Goal: Task Accomplishment & Management: Manage account settings

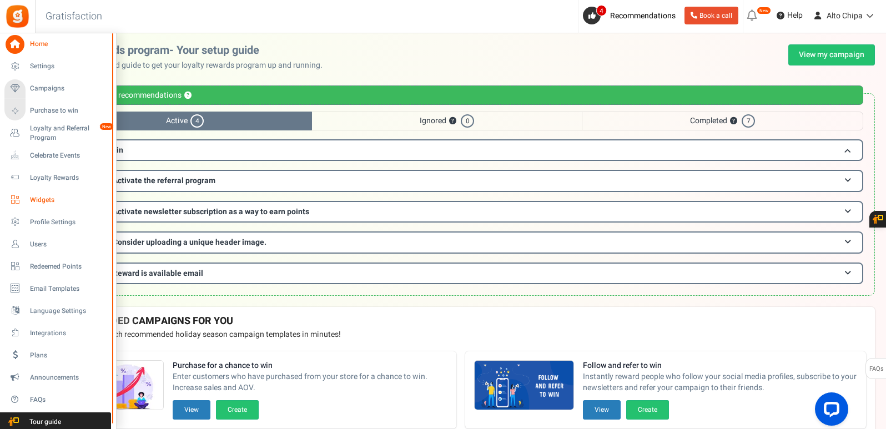
click at [53, 199] on span "Widgets" at bounding box center [69, 199] width 78 height 9
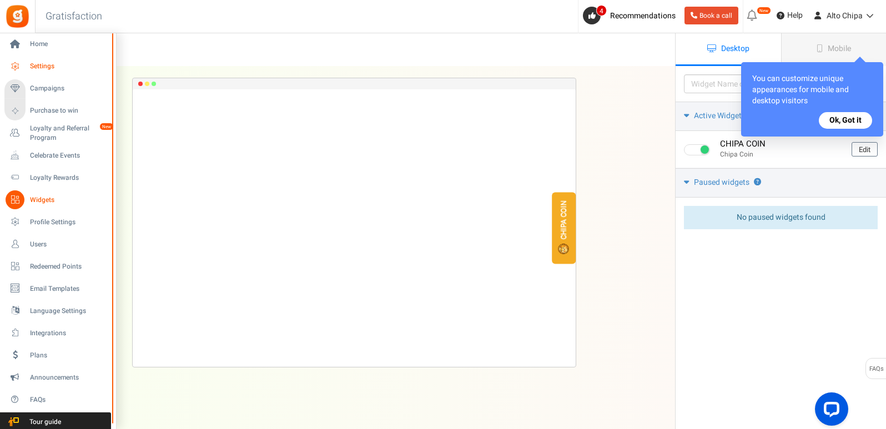
click at [47, 72] on link "Settings" at bounding box center [57, 66] width 107 height 19
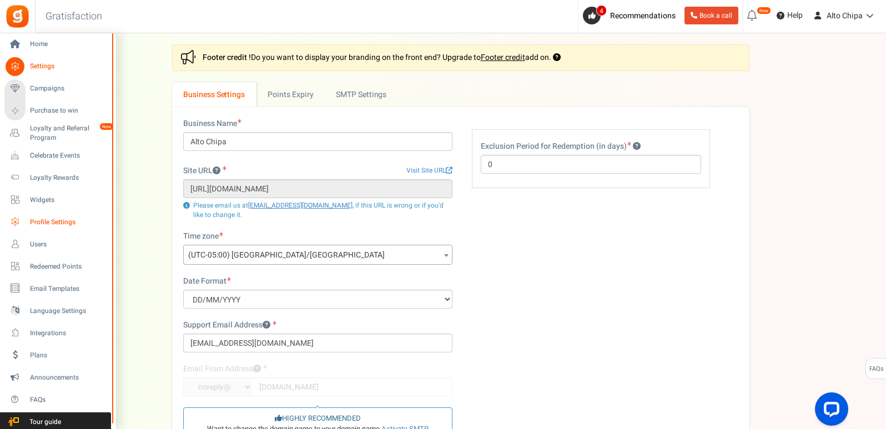
click at [54, 220] on span "Profile Settings" at bounding box center [69, 221] width 78 height 9
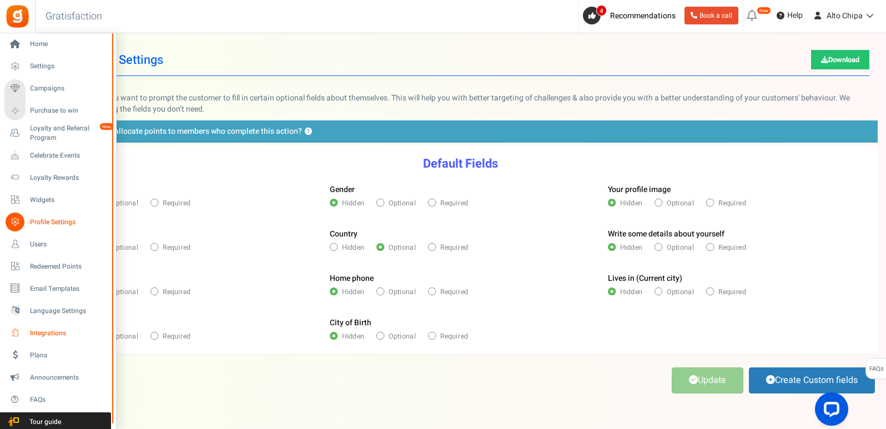
click at [50, 337] on span "Integrations" at bounding box center [69, 332] width 78 height 9
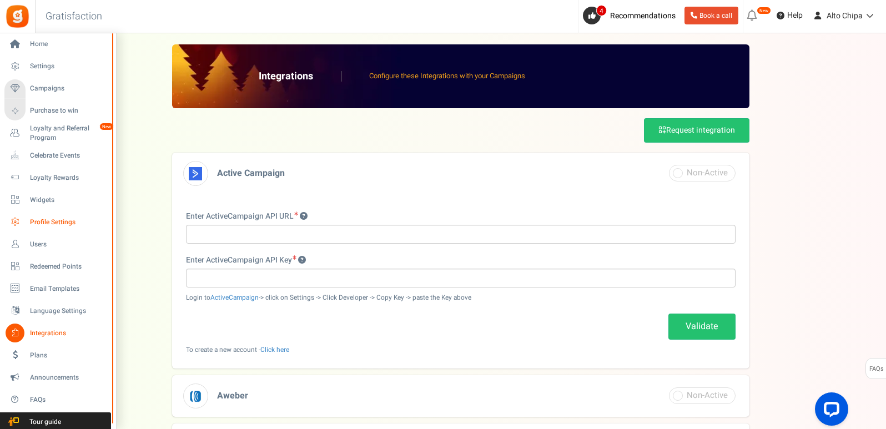
click at [45, 214] on link "Profile Settings" at bounding box center [57, 222] width 107 height 19
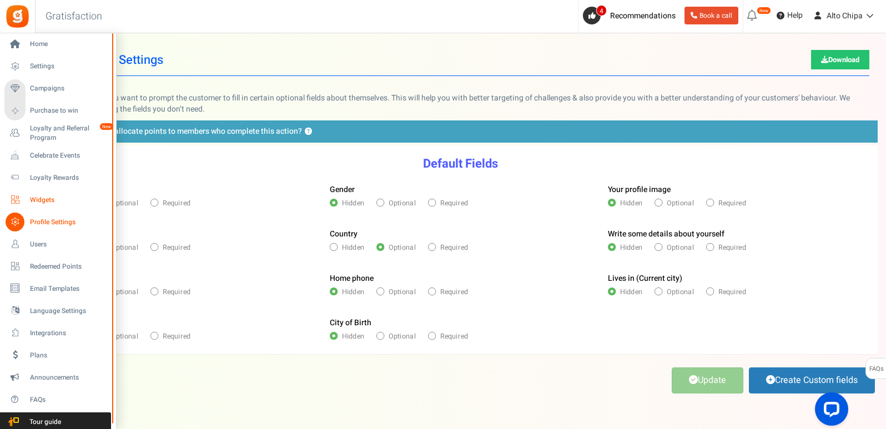
click at [41, 197] on span "Widgets" at bounding box center [69, 199] width 78 height 9
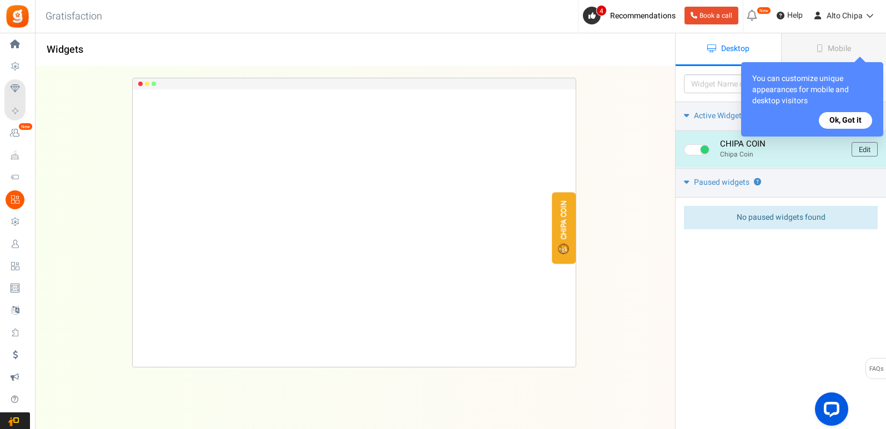
click at [776, 143] on h4 "CHIPA COIN" at bounding box center [781, 143] width 123 height 9
click at [874, 154] on link "Edit" at bounding box center [864, 149] width 26 height 14
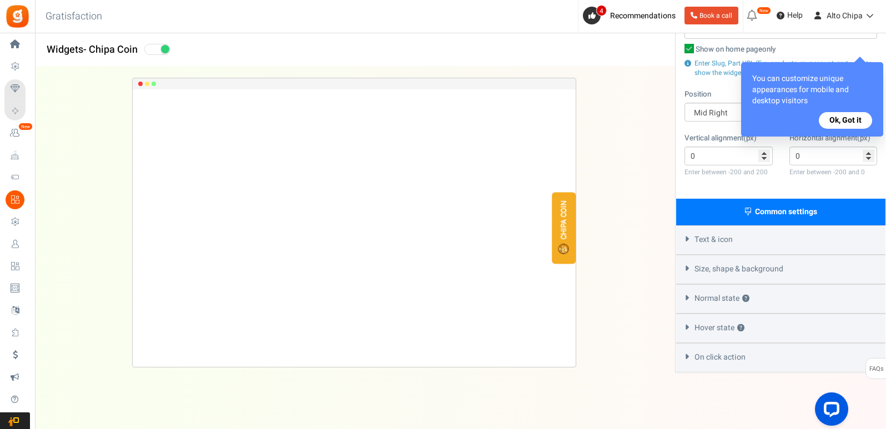
scroll to position [160, 0]
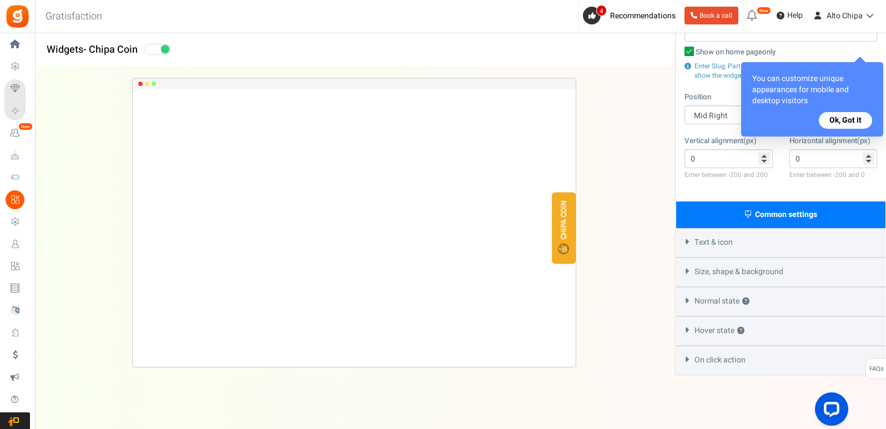
click at [715, 232] on div "Text & icon" at bounding box center [780, 242] width 209 height 29
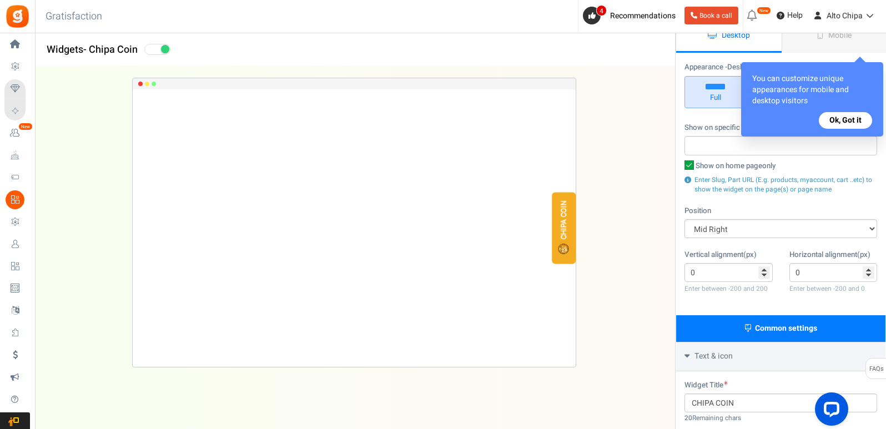
scroll to position [0, 0]
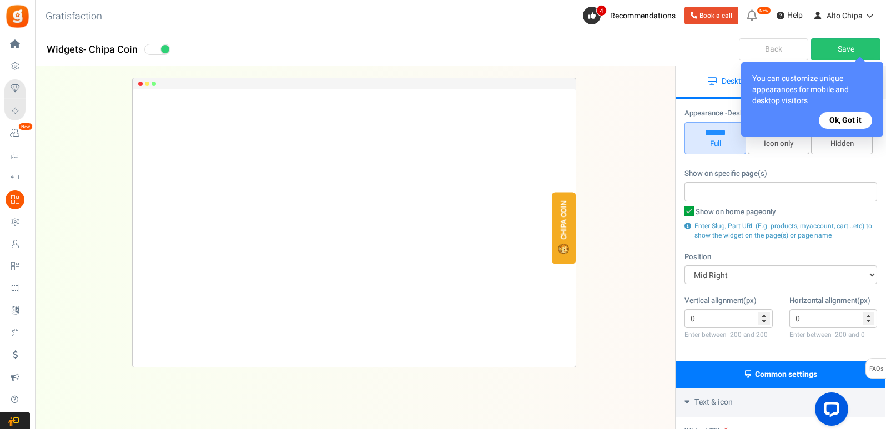
click at [854, 122] on button "Ok, Got it" at bounding box center [844, 120] width 53 height 17
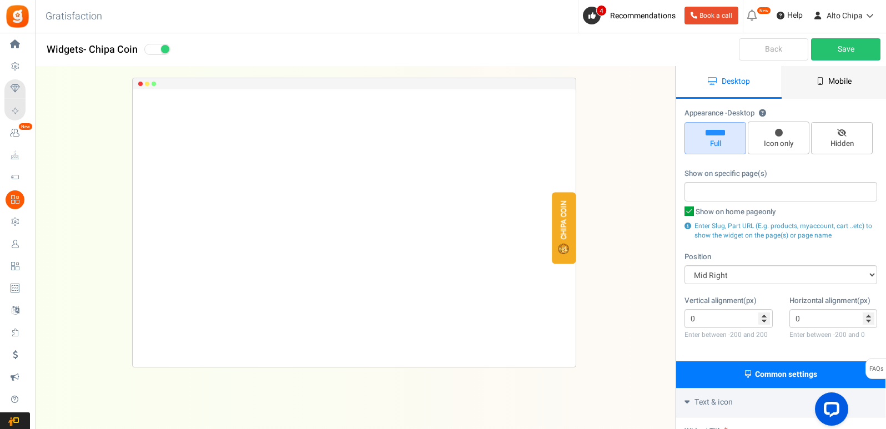
click at [810, 85] on link "Mobile" at bounding box center [833, 82] width 105 height 33
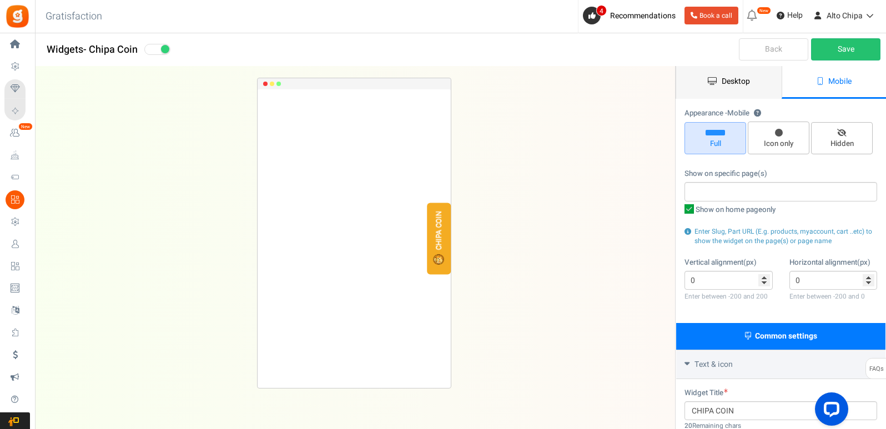
click at [709, 81] on icon at bounding box center [711, 81] width 9 height 8
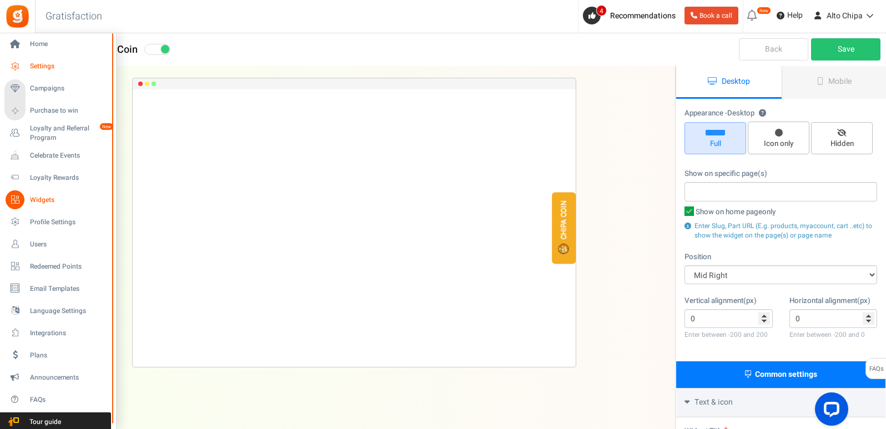
click at [34, 62] on span "Settings" at bounding box center [69, 66] width 78 height 9
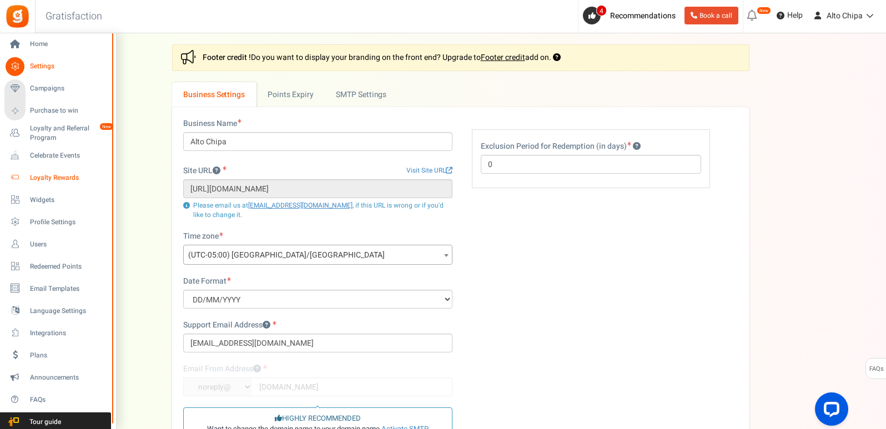
click at [59, 184] on link "Loyalty Rewards" at bounding box center [57, 177] width 107 height 19
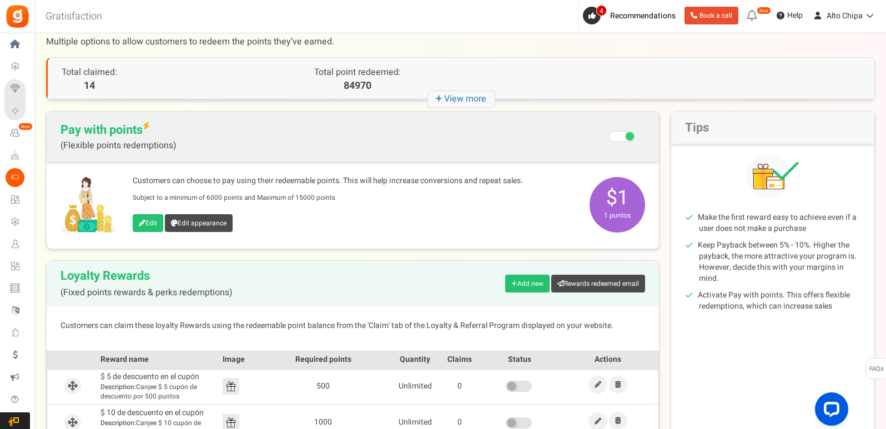
scroll to position [39, 0]
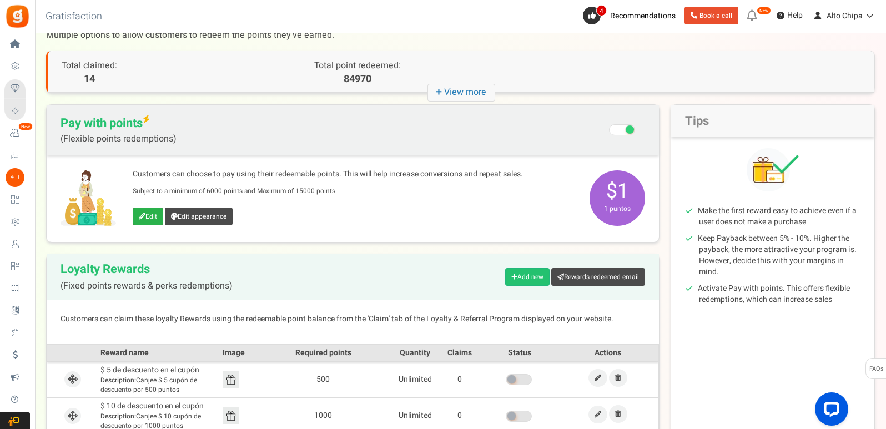
click at [154, 215] on link "Edit" at bounding box center [148, 217] width 31 height 18
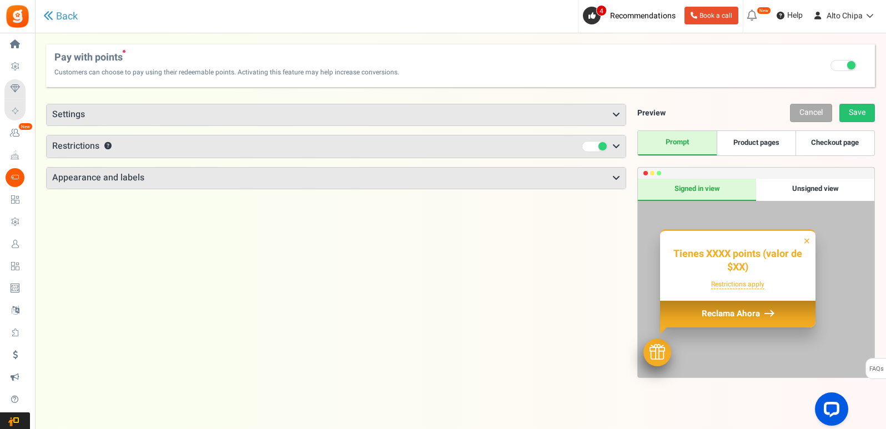
click at [572, 120] on h3 "Settings" at bounding box center [336, 114] width 579 height 21
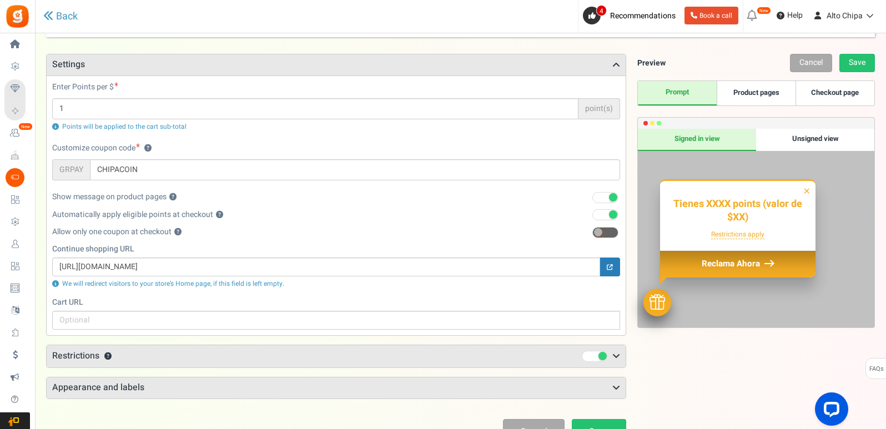
scroll to position [52, 0]
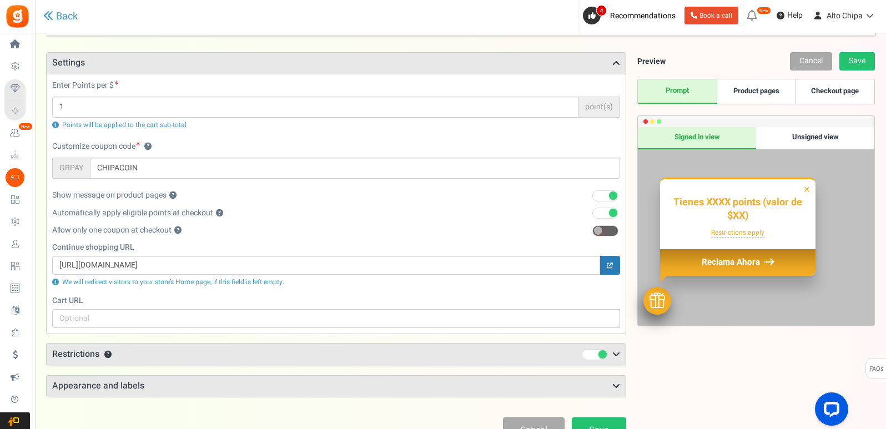
click at [560, 386] on h3 "Appearance and labels" at bounding box center [336, 386] width 579 height 21
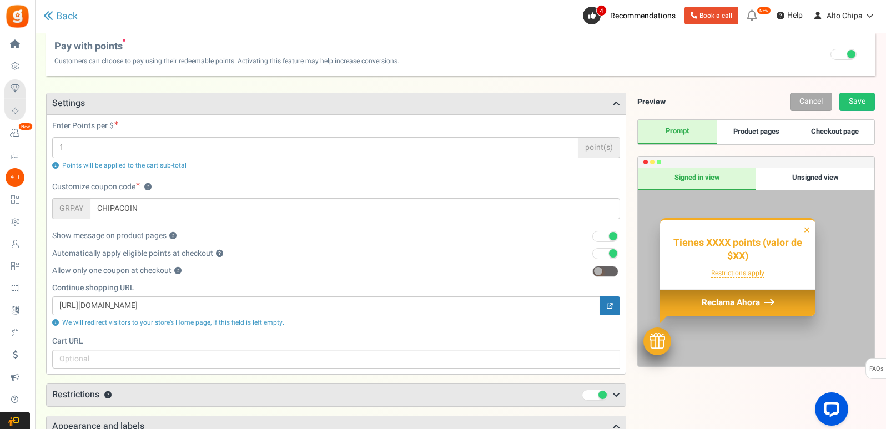
scroll to position [0, 0]
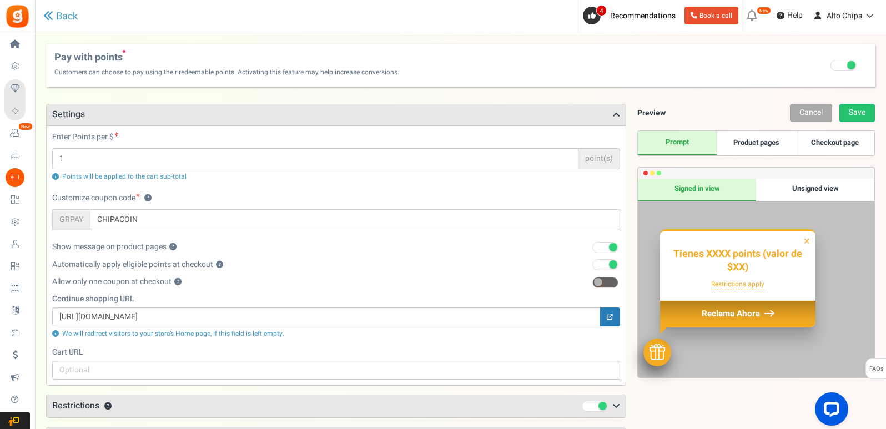
click at [814, 189] on div "Unsigned view" at bounding box center [815, 190] width 118 height 22
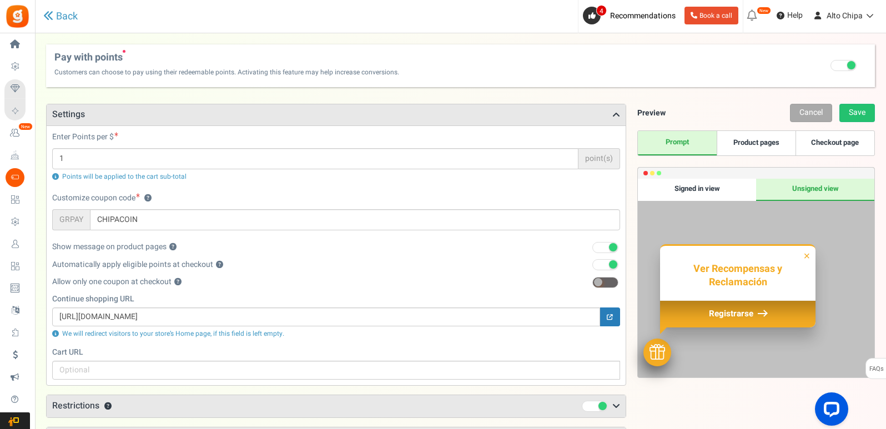
click at [725, 318] on span "Registrarse" at bounding box center [731, 313] width 44 height 12
click at [610, 319] on icon at bounding box center [609, 317] width 6 height 6
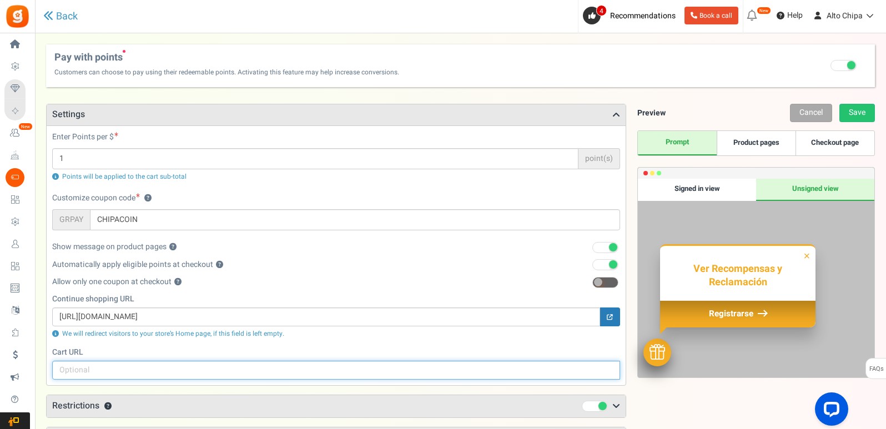
click at [158, 362] on input "text" at bounding box center [336, 370] width 568 height 19
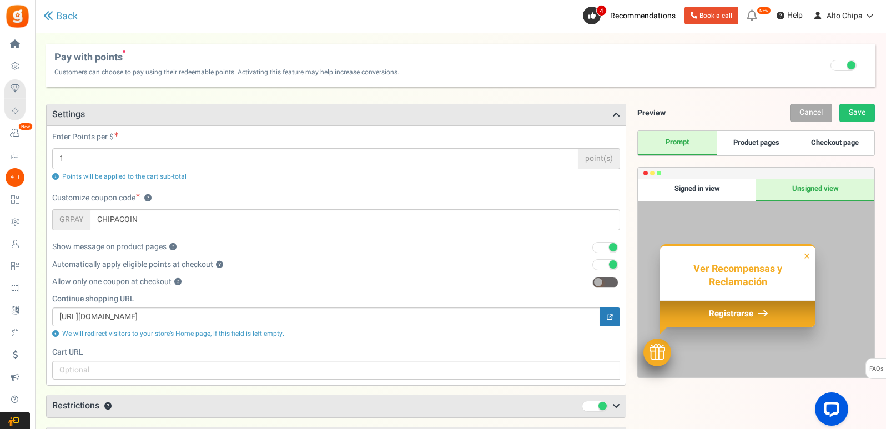
click at [750, 148] on link "Product pages" at bounding box center [755, 143] width 79 height 24
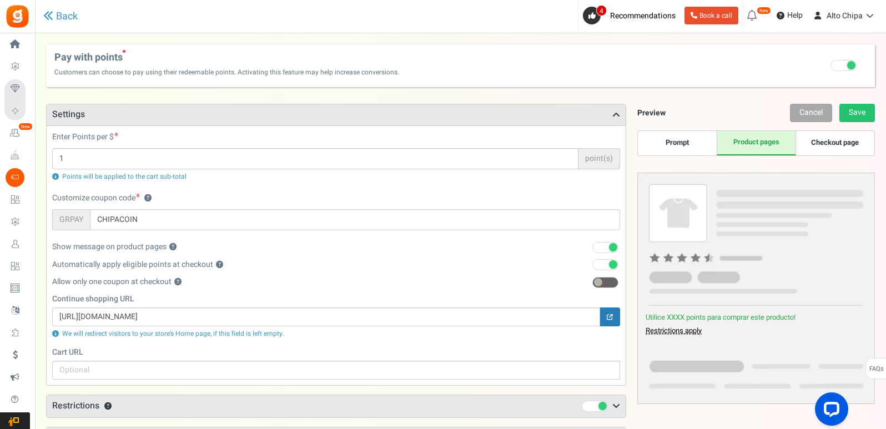
click at [820, 144] on link "Checkout page" at bounding box center [834, 143] width 79 height 24
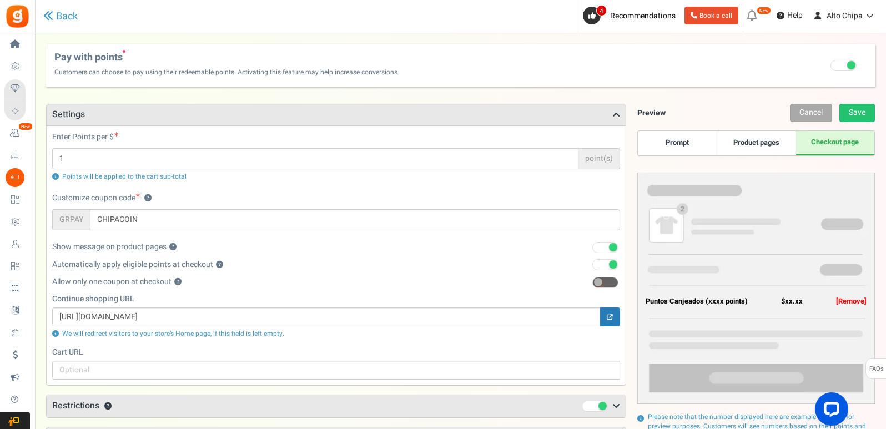
click at [770, 151] on link "Product pages" at bounding box center [755, 143] width 79 height 24
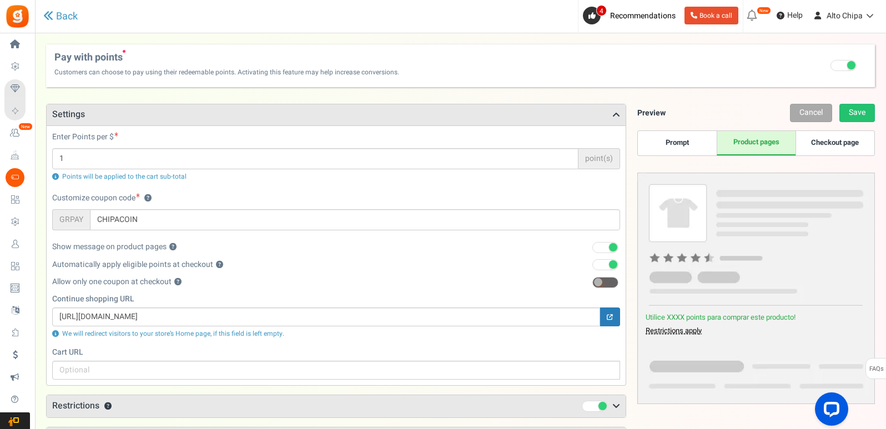
click at [694, 144] on link "Prompt" at bounding box center [677, 143] width 79 height 24
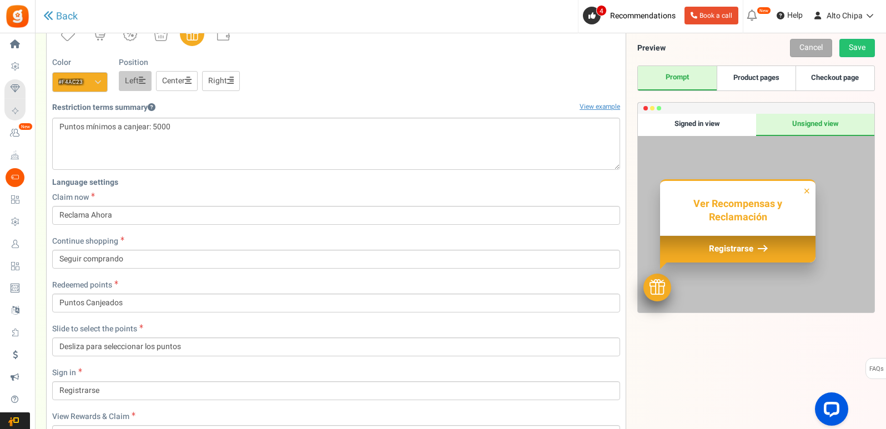
scroll to position [450, 0]
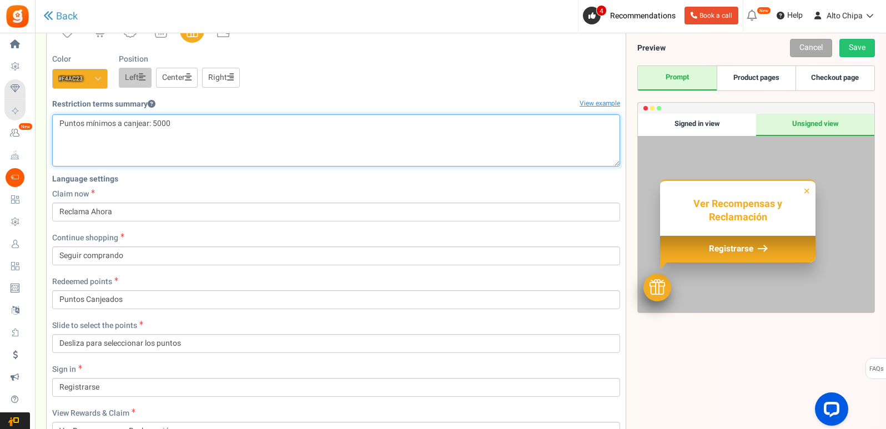
click at [158, 120] on textarea "{settings.redeem_restrict_terms}" at bounding box center [336, 140] width 568 height 52
type textarea "Puntos mínimos a canjear: 6000"
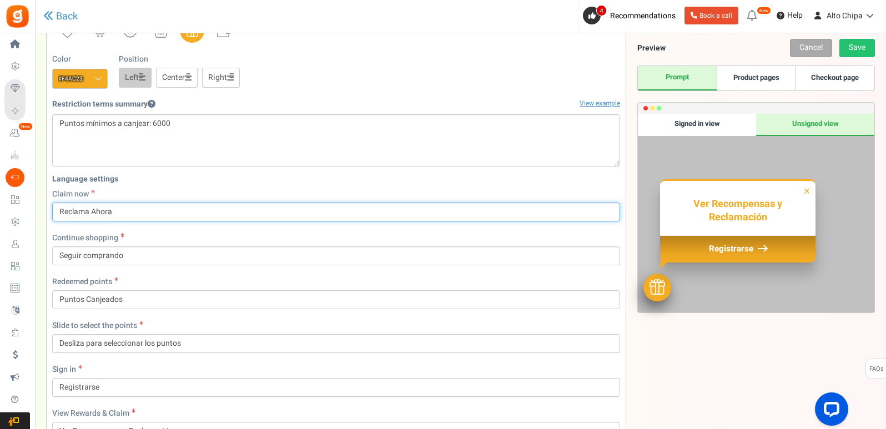
click at [211, 208] on input "Reclama Ahora" at bounding box center [336, 212] width 568 height 19
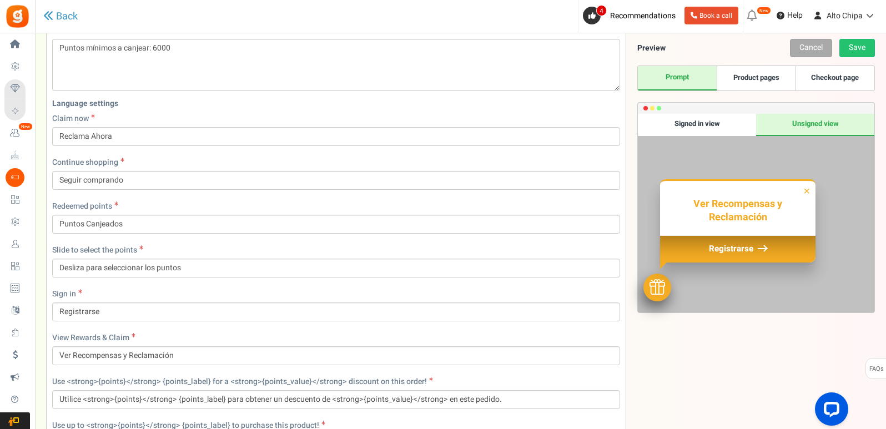
scroll to position [519, 0]
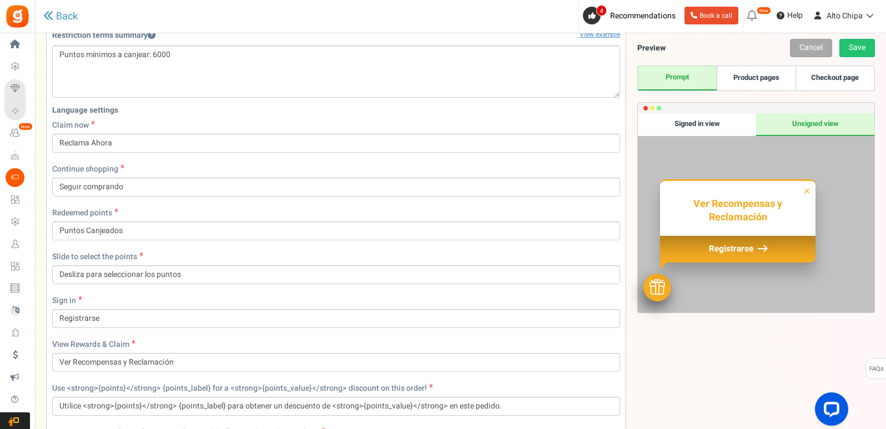
click at [82, 298] on span at bounding box center [80, 298] width 3 height 4
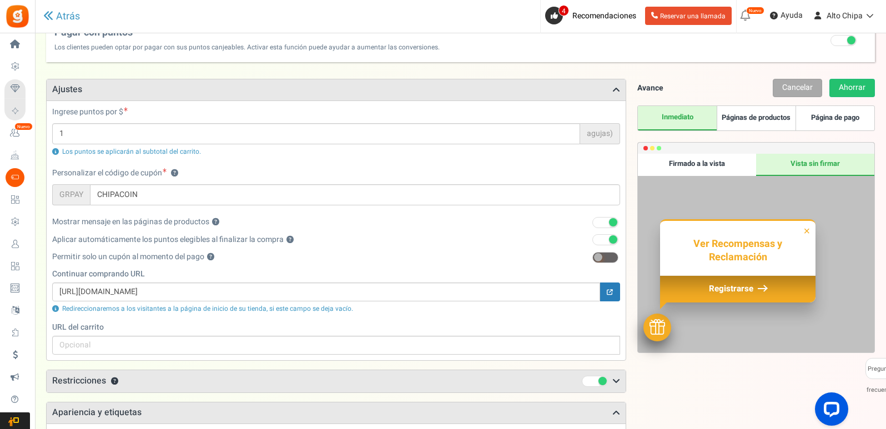
scroll to position [26, 0]
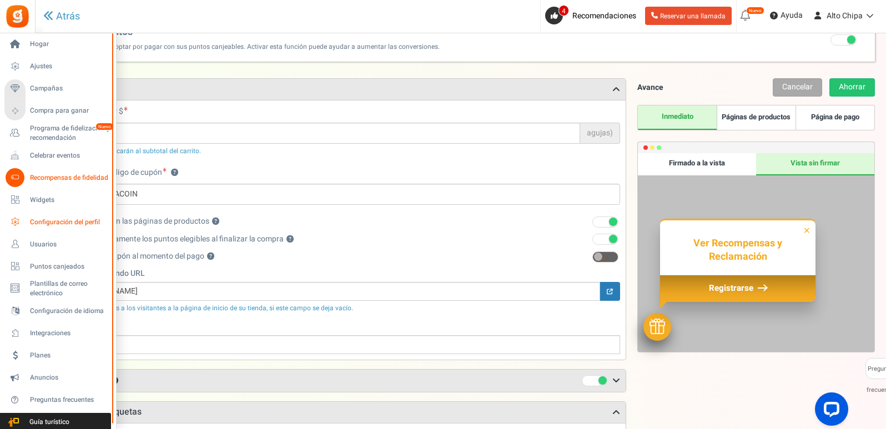
click at [16, 225] on icon at bounding box center [15, 222] width 19 height 19
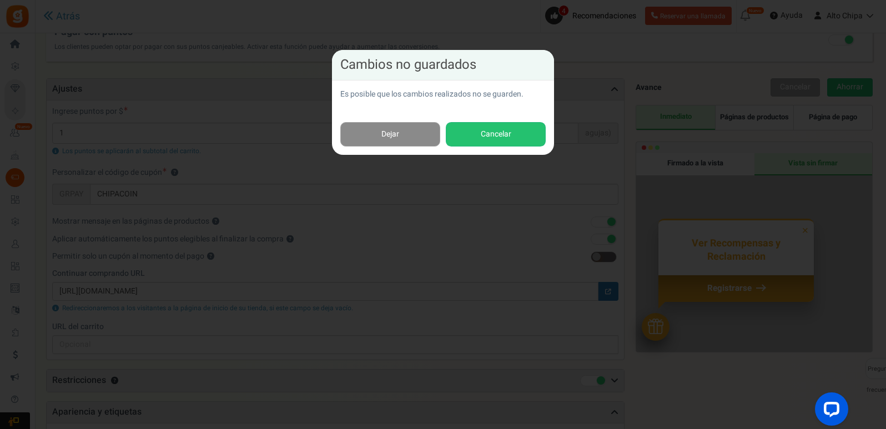
click at [410, 137] on link "Dejar" at bounding box center [390, 134] width 100 height 25
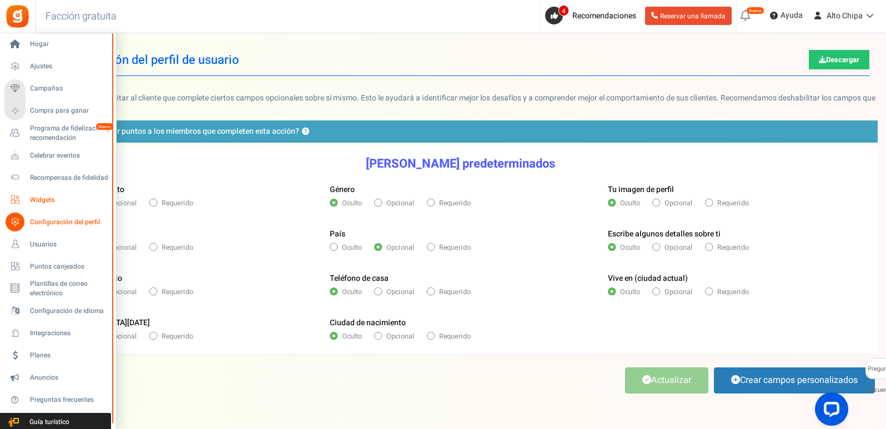
click at [43, 193] on link "Widgets" at bounding box center [57, 199] width 107 height 19
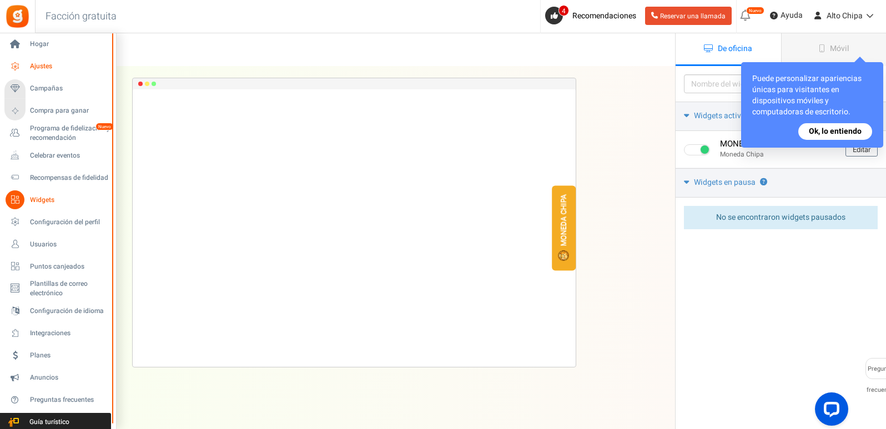
click at [89, 58] on link "Ajustes" at bounding box center [57, 66] width 107 height 19
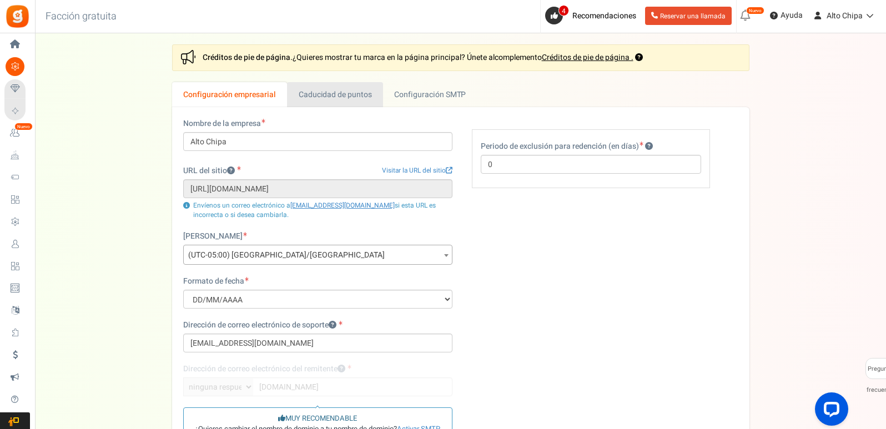
click at [344, 98] on font "Caducidad de puntos" at bounding box center [335, 95] width 73 height 12
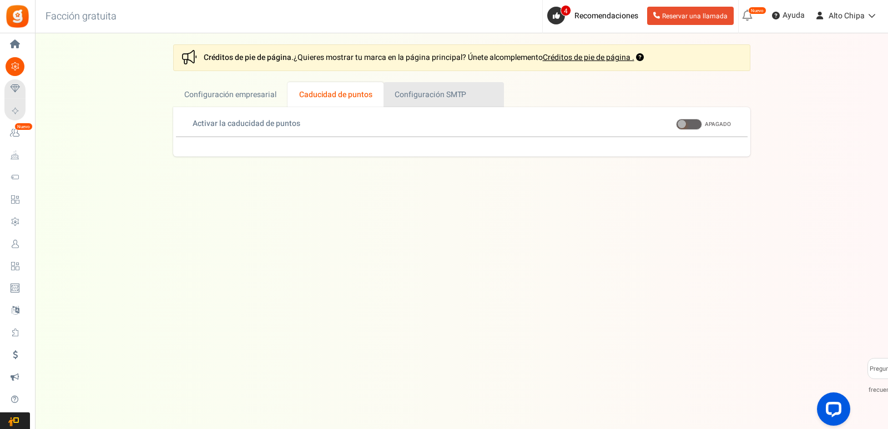
click at [392, 98] on link "Activo Configuración SMTP" at bounding box center [443, 94] width 120 height 25
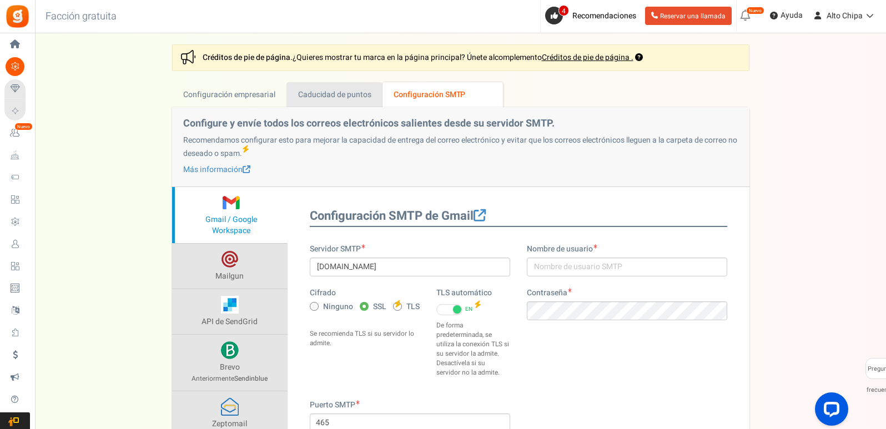
click at [351, 107] on link "Caducidad de puntos" at bounding box center [334, 94] width 96 height 25
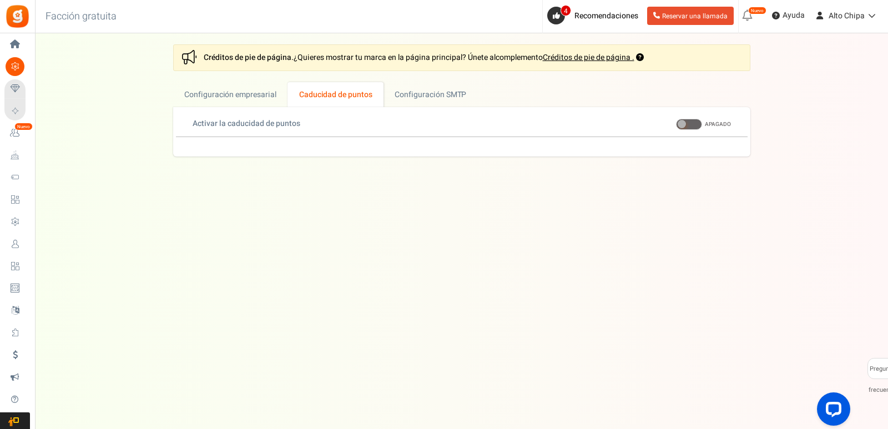
click at [695, 123] on span at bounding box center [689, 124] width 26 height 11
click at [676, 123] on input "EN APAGADO" at bounding box center [676, 124] width 0 height 7
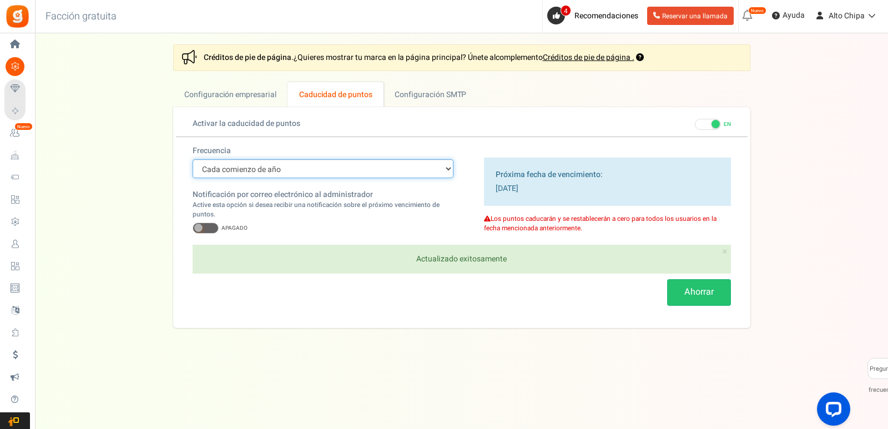
click at [268, 169] on select "Cada comienzo de año Cada inicio de mes Fecha exacta (una sola vez)" at bounding box center [323, 168] width 261 height 19
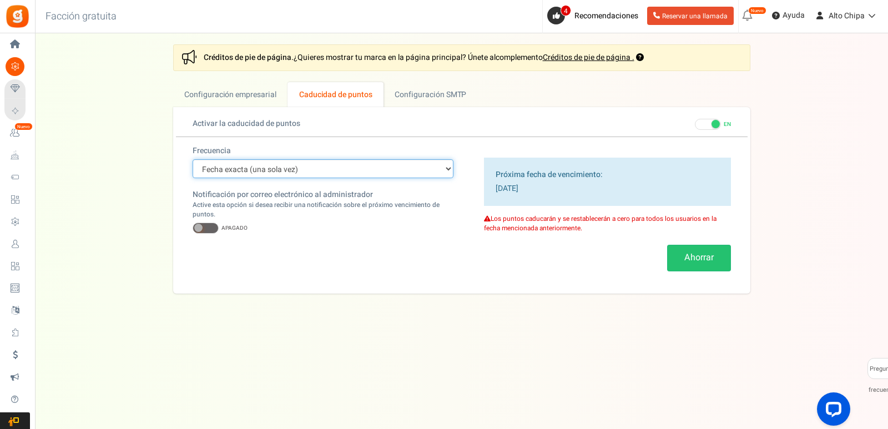
click at [193, 159] on select "Cada comienzo de año Cada inicio de mes Fecha exacta (una sola vez)" at bounding box center [323, 168] width 261 height 19
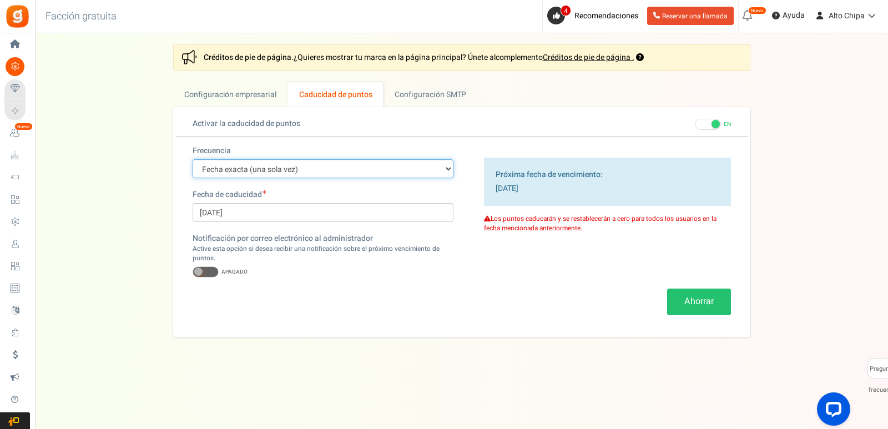
click at [291, 160] on select "Cada comienzo de año Cada inicio de mes Fecha exacta (una sola vez)" at bounding box center [323, 168] width 261 height 19
select select "4"
click at [193, 159] on select "Cada comienzo de año Cada inicio de mes Fecha exacta (una sola vez)" at bounding box center [323, 168] width 261 height 19
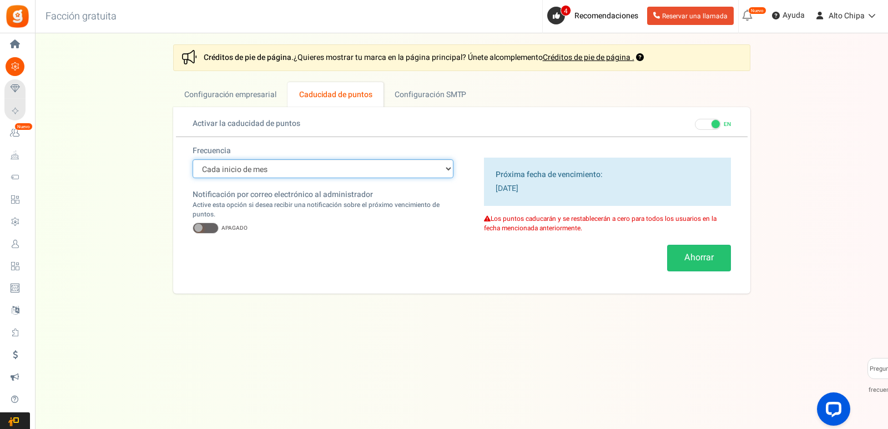
click at [292, 173] on select "Cada comienzo de año Cada inicio de mes Fecha exacta (una sola vez)" at bounding box center [323, 168] width 261 height 19
click at [720, 121] on label "EN APAGADO" at bounding box center [713, 124] width 36 height 11
click at [695, 121] on input "EN APAGADO" at bounding box center [695, 124] width 0 height 7
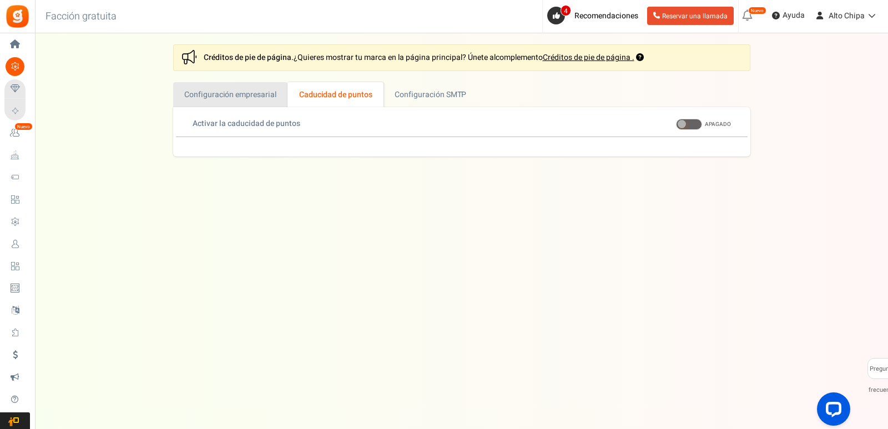
click at [247, 82] on link "Configuración empresarial" at bounding box center [230, 94] width 115 height 25
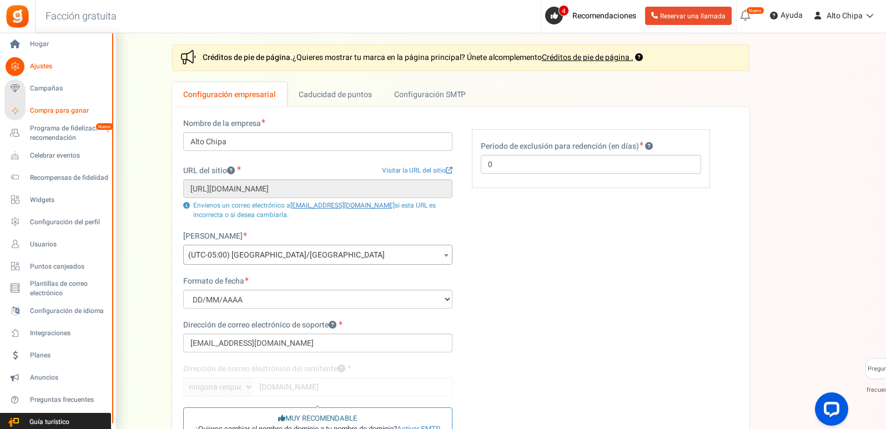
click at [60, 105] on font "Compra para ganar" at bounding box center [59, 110] width 59 height 10
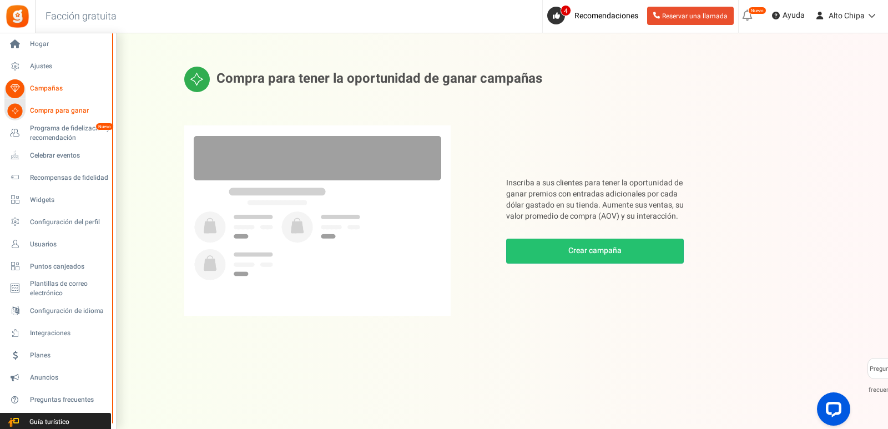
click at [52, 85] on font "Campañas" at bounding box center [46, 88] width 33 height 10
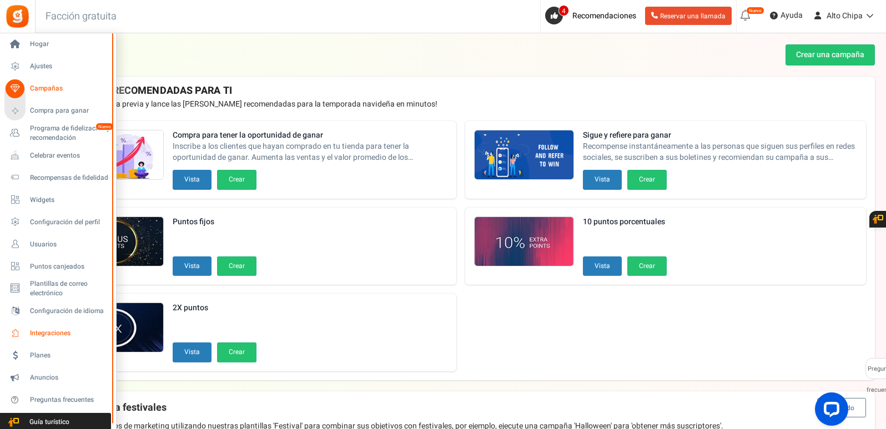
click at [57, 333] on font "Integraciones" at bounding box center [50, 333] width 41 height 10
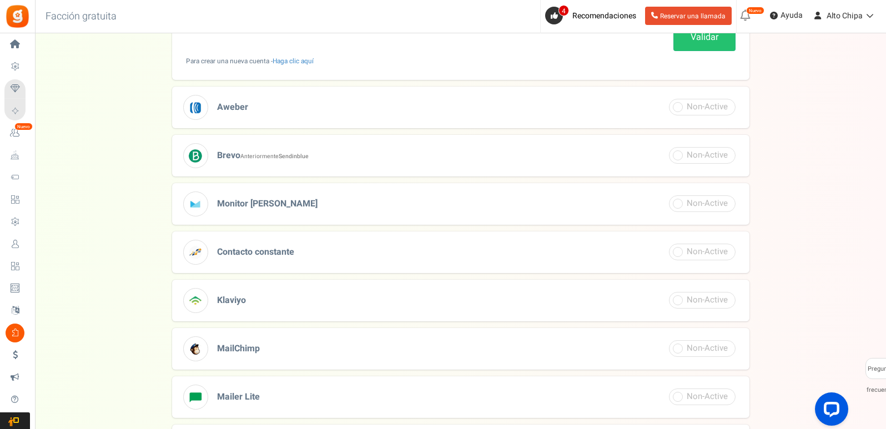
scroll to position [407, 0]
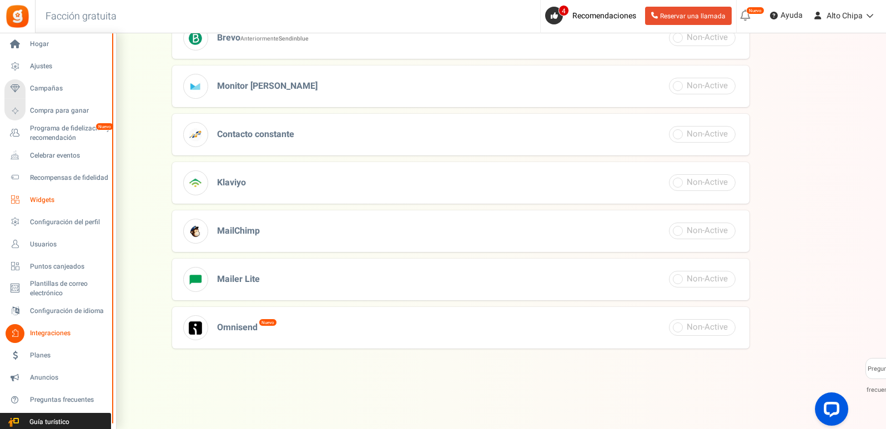
click at [36, 199] on font "Widgets" at bounding box center [42, 200] width 24 height 10
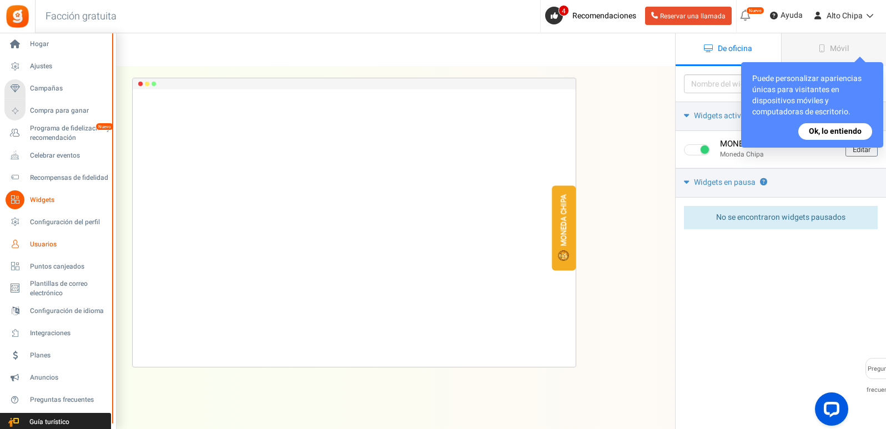
click at [86, 248] on span "Usuarios" at bounding box center [69, 244] width 78 height 9
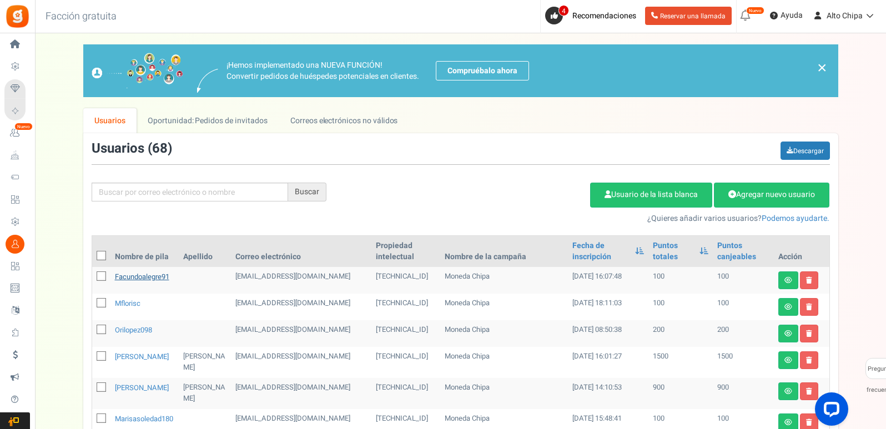
click at [148, 279] on font "facundoalegre91" at bounding box center [142, 276] width 54 height 11
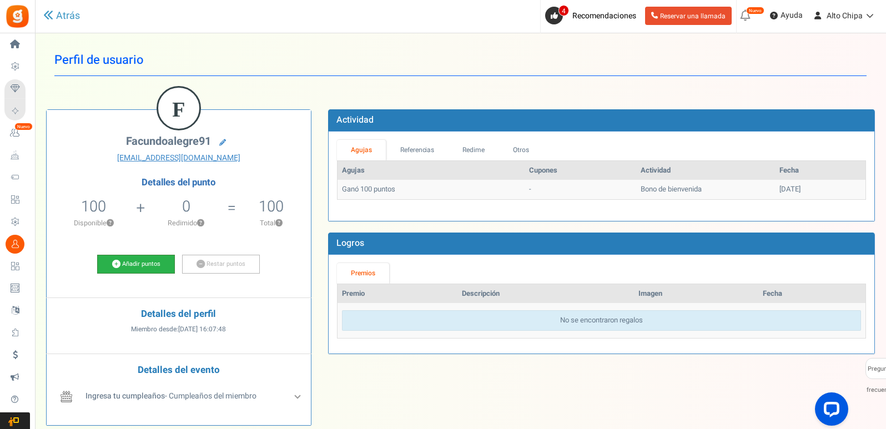
click at [157, 263] on font "Añadir puntos" at bounding box center [141, 263] width 38 height 9
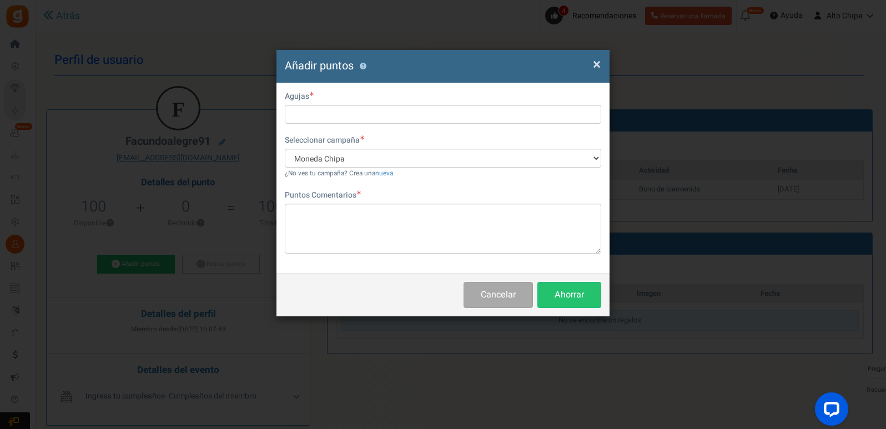
click at [599, 70] on font "×" at bounding box center [597, 64] width 8 height 21
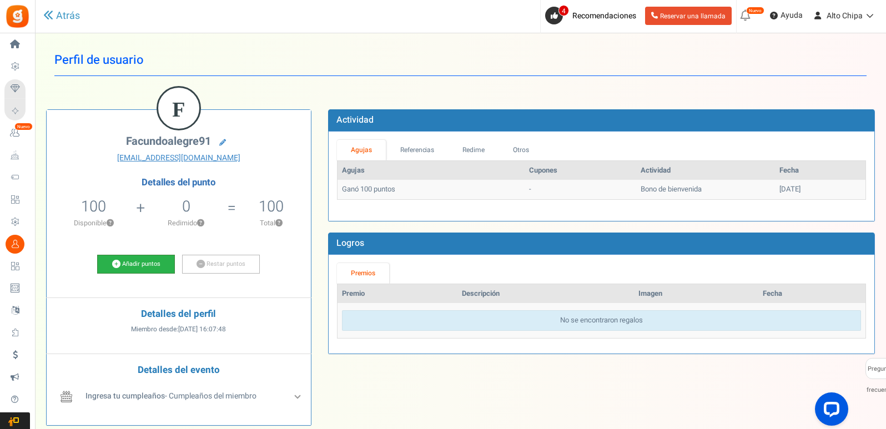
click at [139, 267] on font "Añadir puntos" at bounding box center [141, 263] width 38 height 9
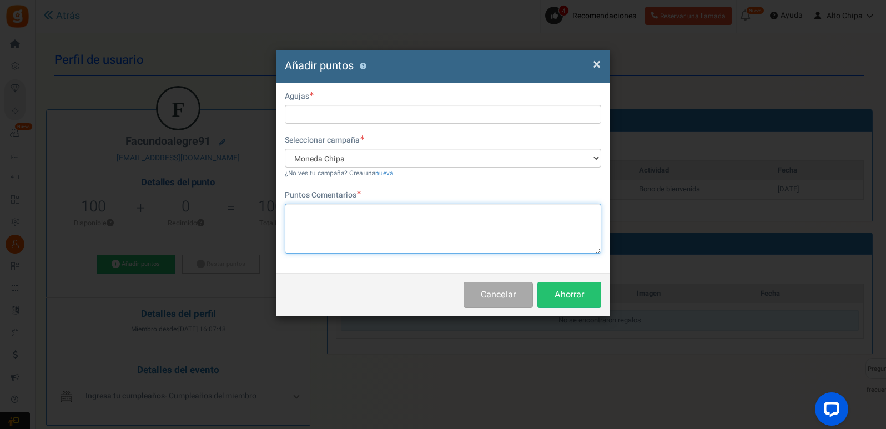
click at [350, 222] on textarea at bounding box center [443, 229] width 316 height 50
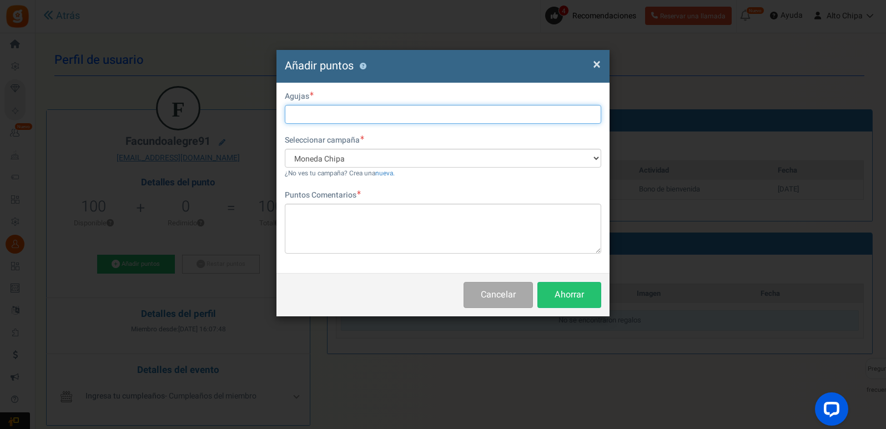
click at [341, 116] on input "text" at bounding box center [443, 114] width 316 height 19
click at [318, 119] on input "text" at bounding box center [443, 114] width 316 height 19
type input "800"
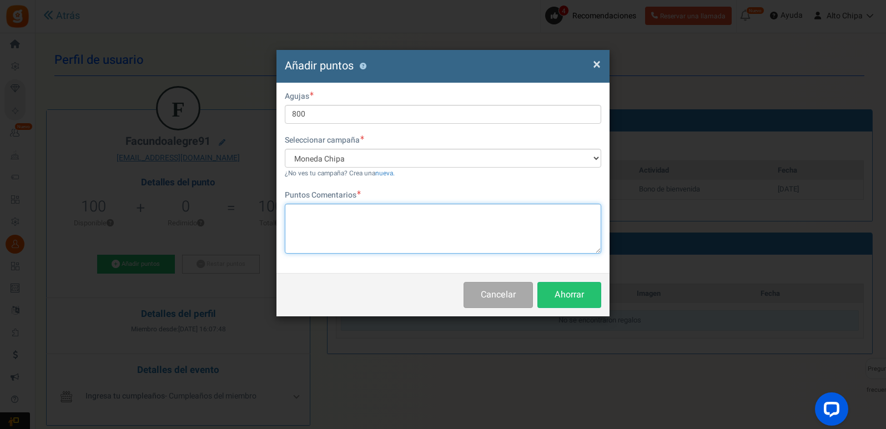
click at [447, 204] on textarea at bounding box center [443, 229] width 316 height 50
type textarea "9"
type textarea "C"
type textarea "R"
click at [447, 204] on textarea at bounding box center [443, 229] width 316 height 50
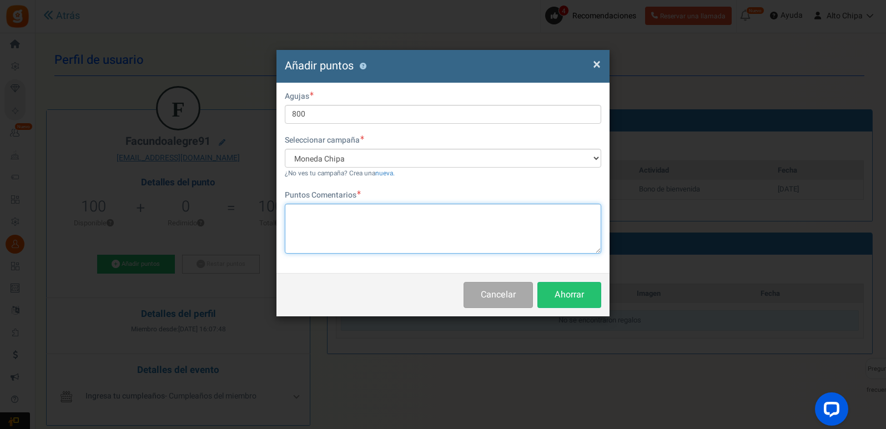
click at [428, 221] on textarea at bounding box center [443, 229] width 316 height 50
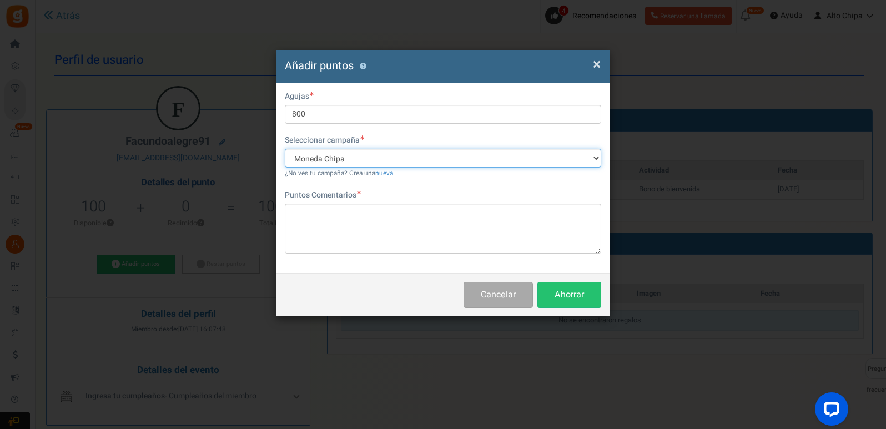
click at [448, 159] on select "Moneda Chipa" at bounding box center [443, 158] width 316 height 19
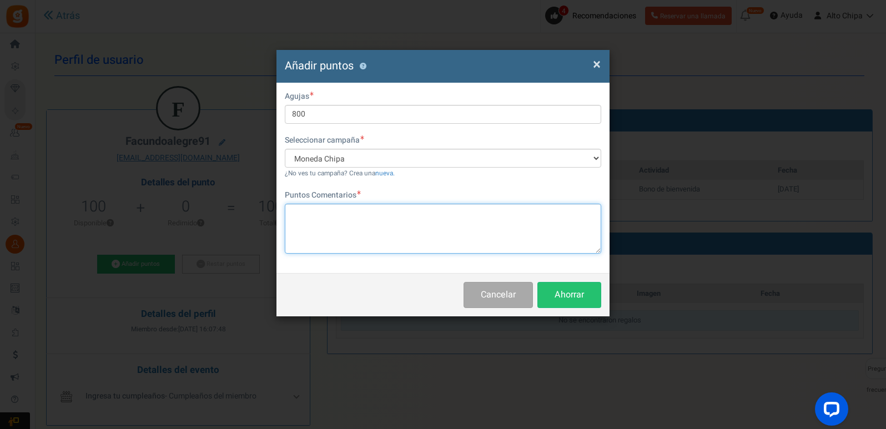
click at [409, 233] on textarea at bounding box center [443, 229] width 316 height 50
click at [374, 222] on textarea at bounding box center [443, 229] width 316 height 50
type textarea "Chipa - 9 unidades"
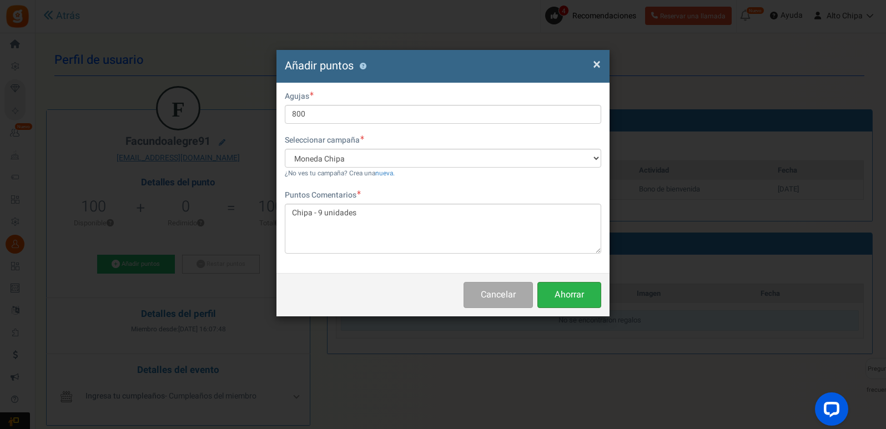
click at [575, 299] on font "Ahorrar" at bounding box center [568, 294] width 29 height 13
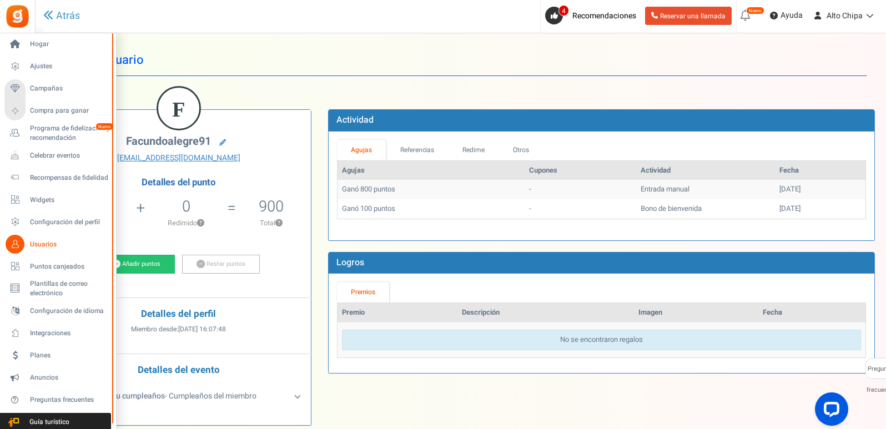
click at [52, 245] on font "Usuarios" at bounding box center [43, 244] width 27 height 10
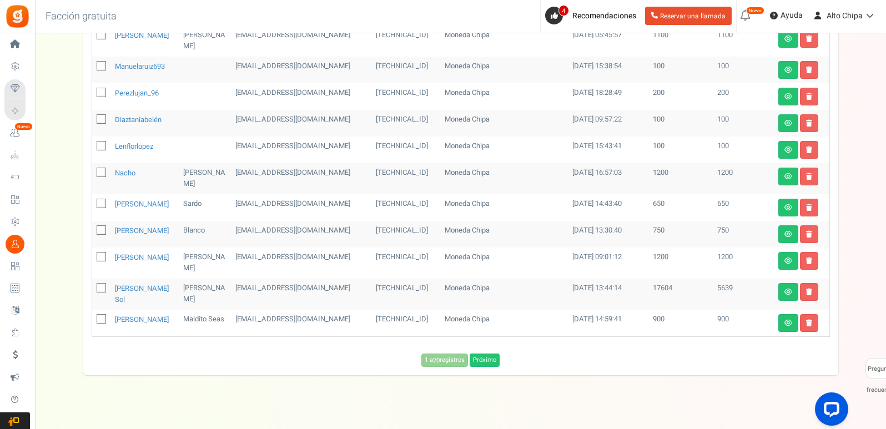
scroll to position [508, 0]
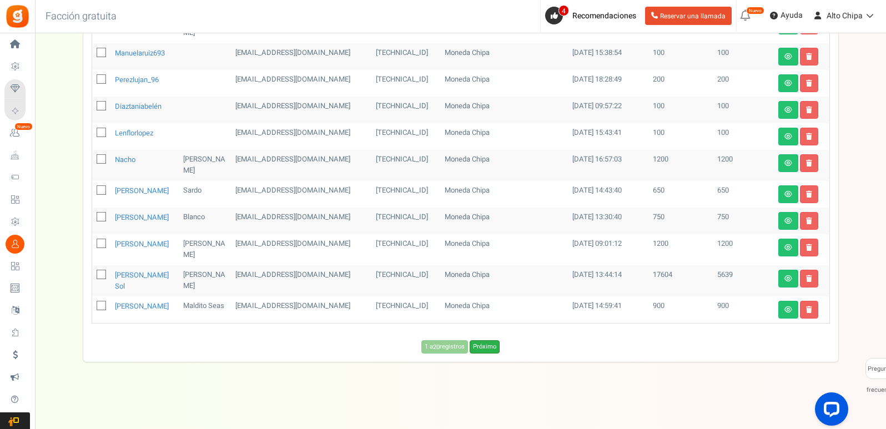
click at [496, 348] on font "Próximo" at bounding box center [484, 346] width 23 height 9
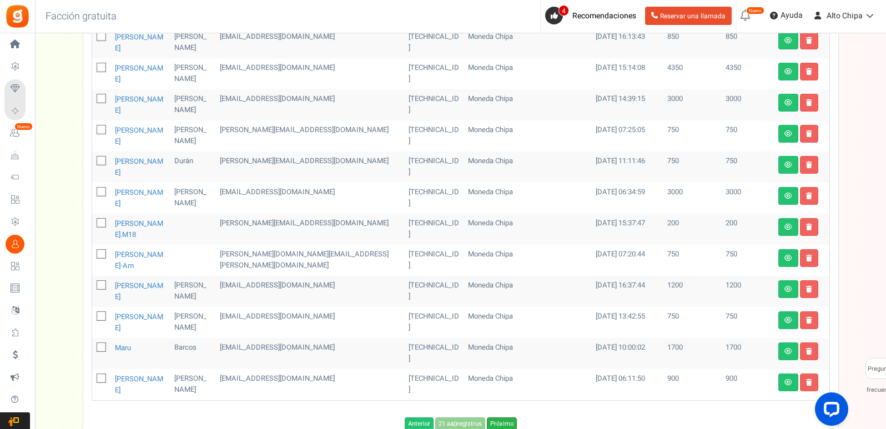
scroll to position [494, 0]
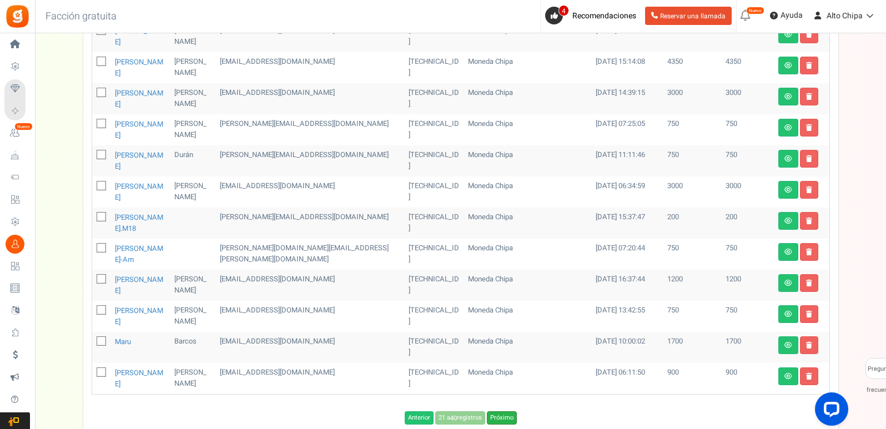
click at [494, 413] on font "Próximo" at bounding box center [501, 417] width 23 height 9
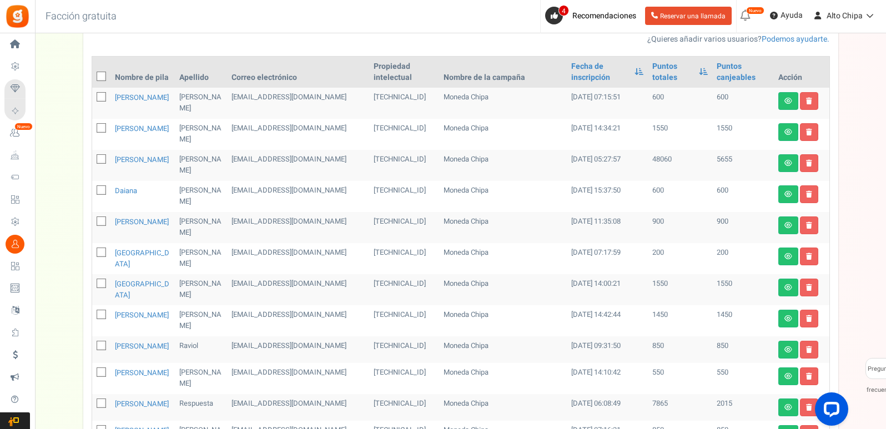
scroll to position [124, 0]
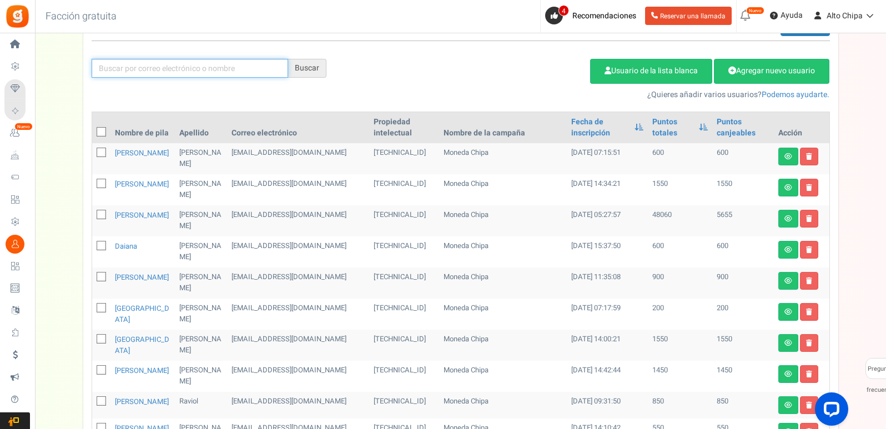
click at [222, 64] on input "text" at bounding box center [190, 68] width 196 height 19
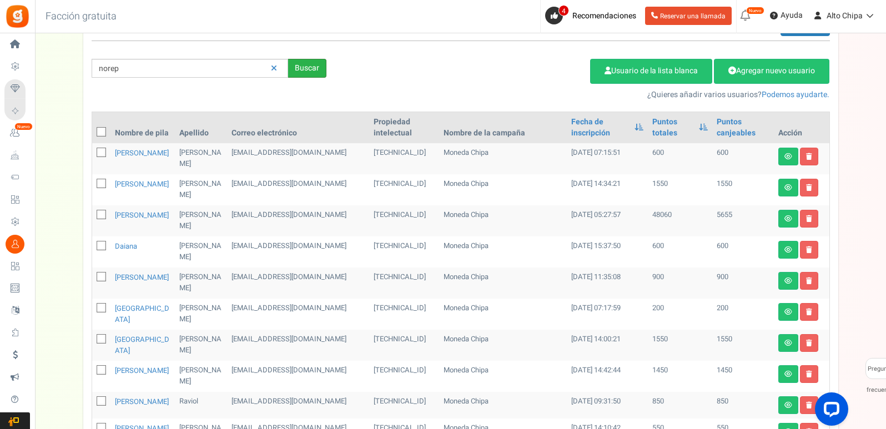
click at [316, 69] on font "Buscar" at bounding box center [307, 68] width 24 height 12
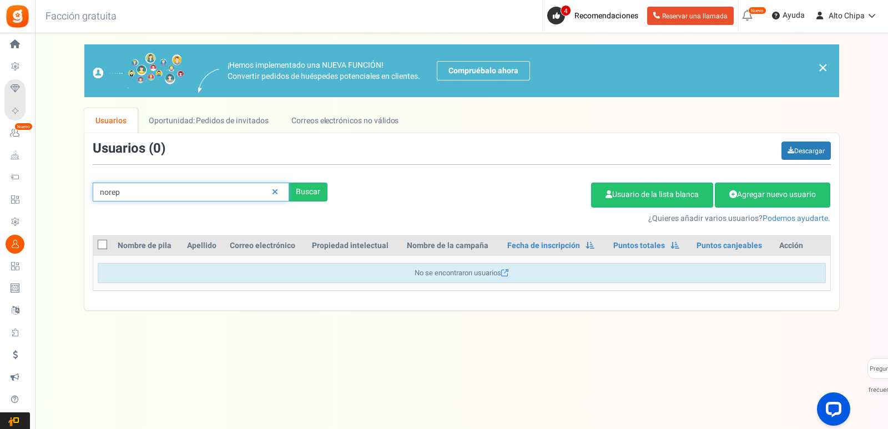
click at [180, 200] on input "norep" at bounding box center [191, 192] width 196 height 19
click at [180, 199] on input "norep" at bounding box center [191, 192] width 196 height 19
type input "reply"
click at [320, 201] on div "Buscar" at bounding box center [308, 192] width 38 height 19
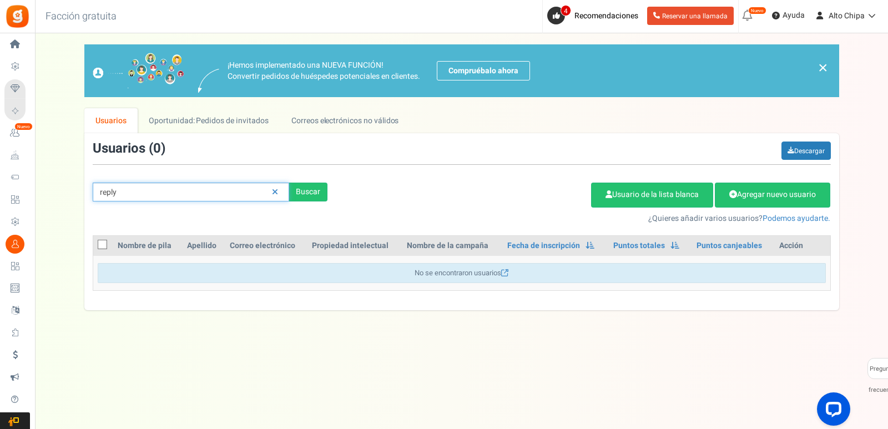
click at [188, 192] on input "reply" at bounding box center [191, 192] width 196 height 19
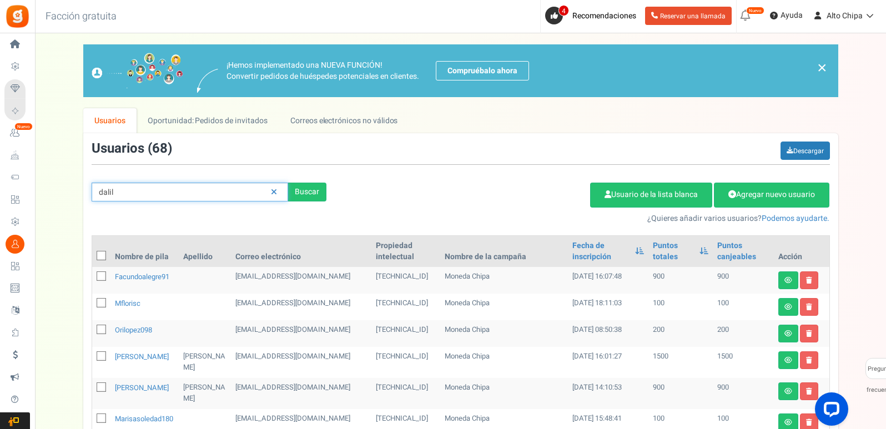
type input "dalil"
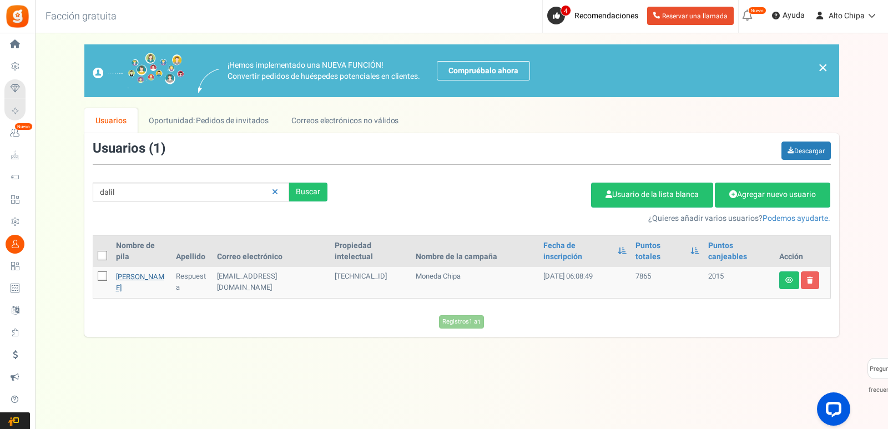
click at [129, 271] on font "[PERSON_NAME]" at bounding box center [140, 282] width 48 height 22
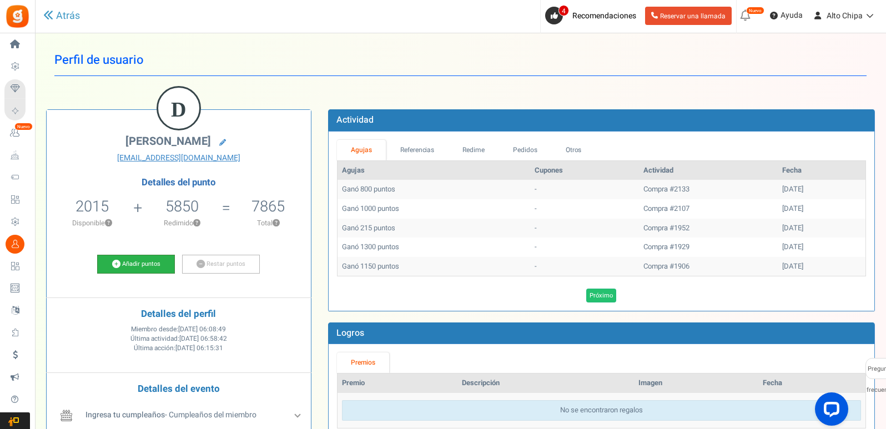
click at [154, 259] on font "Añadir puntos" at bounding box center [141, 263] width 38 height 9
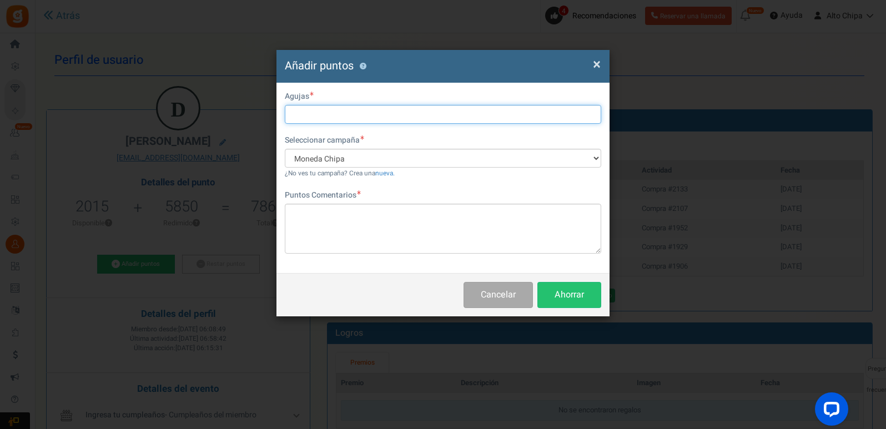
click at [332, 111] on input "text" at bounding box center [443, 114] width 316 height 19
type input "1000"
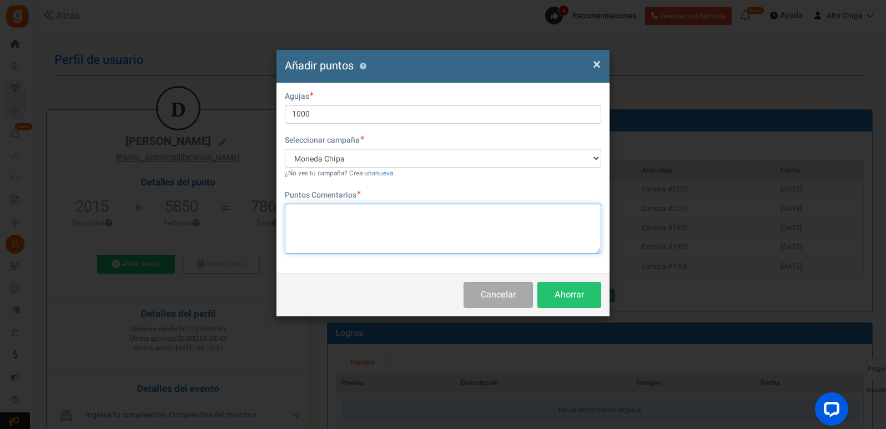
click at [376, 236] on textarea at bounding box center [443, 229] width 316 height 50
type textarea "Chipa - 12 unidades"
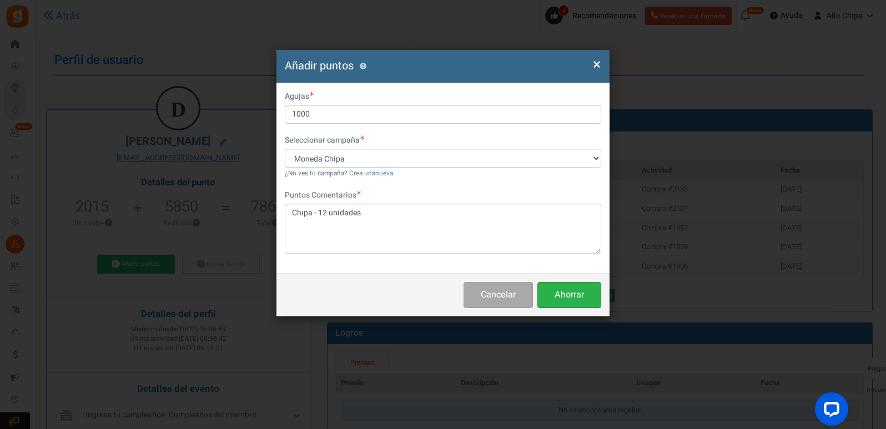
click at [584, 299] on button "Ahorrar" at bounding box center [569, 295] width 64 height 26
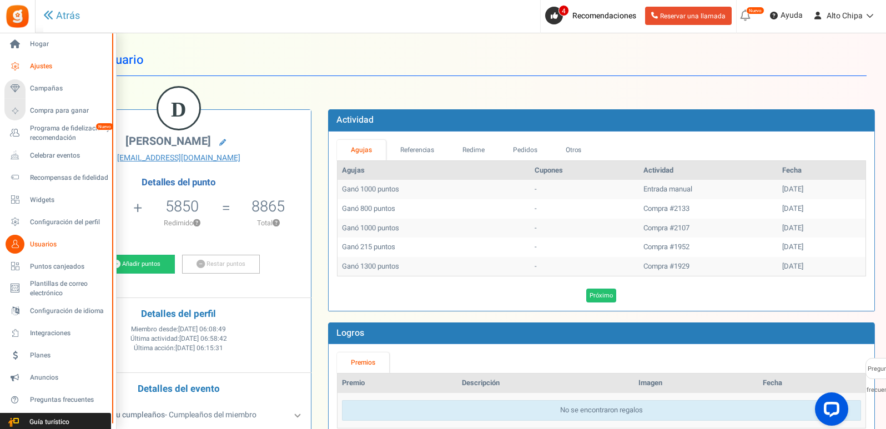
click at [48, 59] on link "Ajustes" at bounding box center [57, 66] width 107 height 19
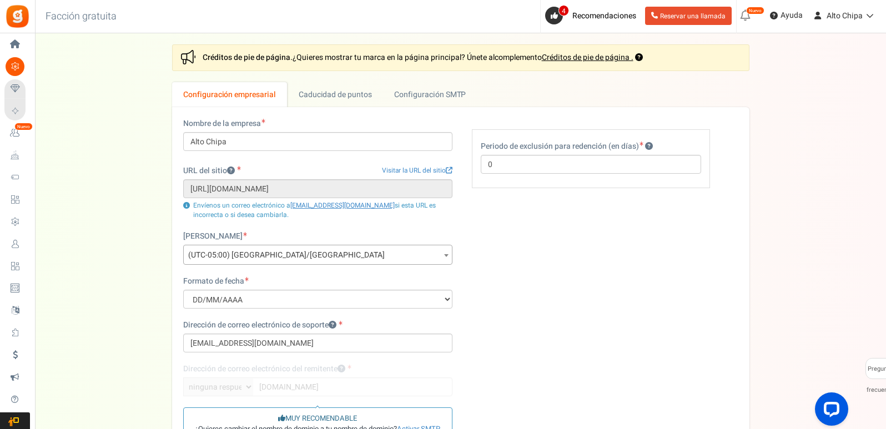
click at [0, 0] on font "Hogar" at bounding box center [0, 0] width 0 height 0
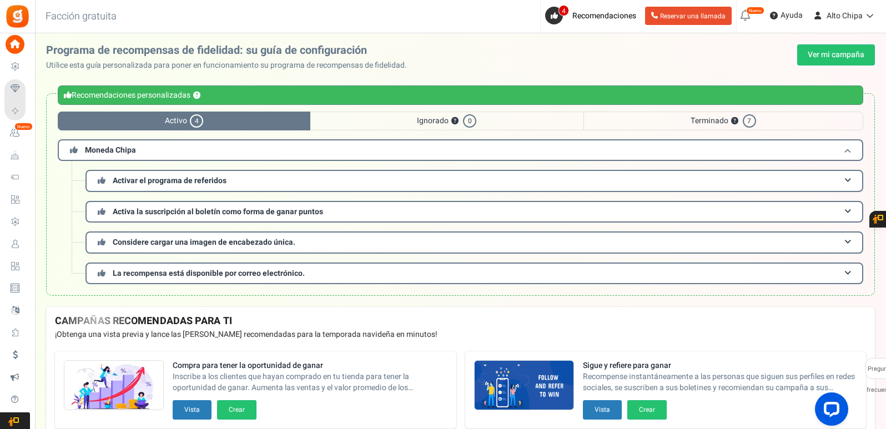
click at [248, 155] on h3 "Moneda Chipa" at bounding box center [460, 150] width 805 height 22
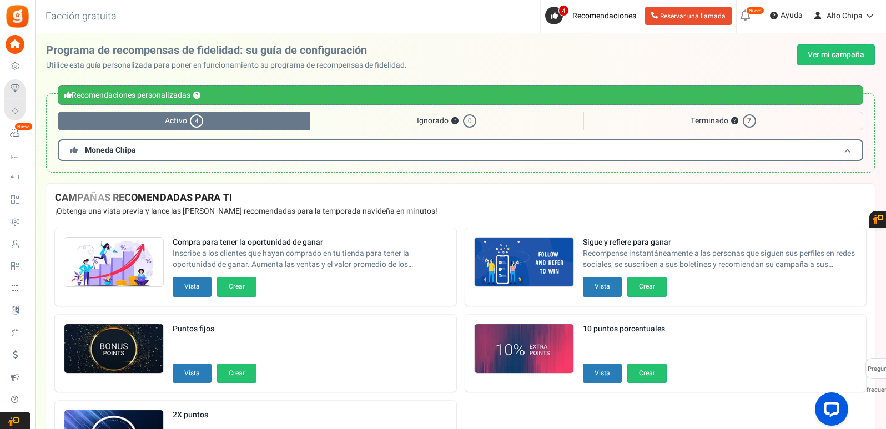
click at [826, 154] on h3 "Moneda Chipa" at bounding box center [460, 150] width 805 height 22
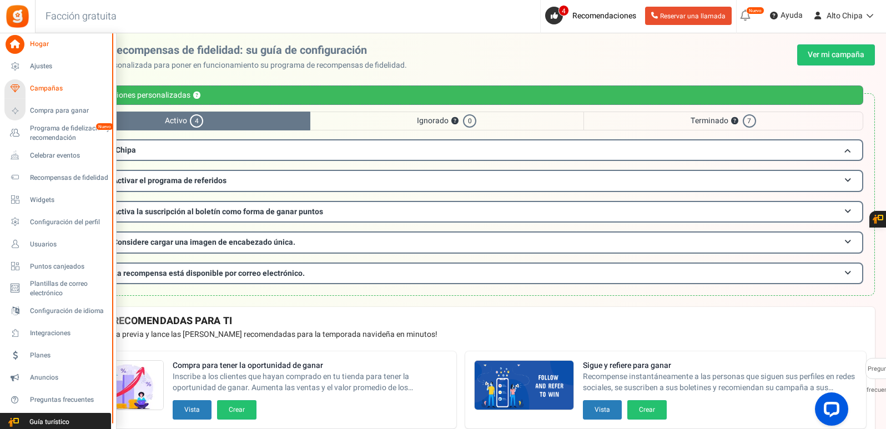
click at [45, 89] on font "Campañas" at bounding box center [46, 88] width 33 height 10
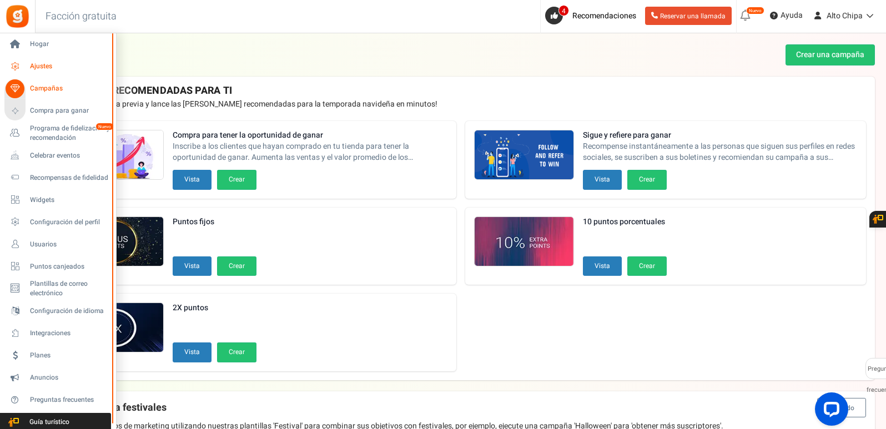
click at [41, 63] on font "Ajustes" at bounding box center [41, 66] width 22 height 10
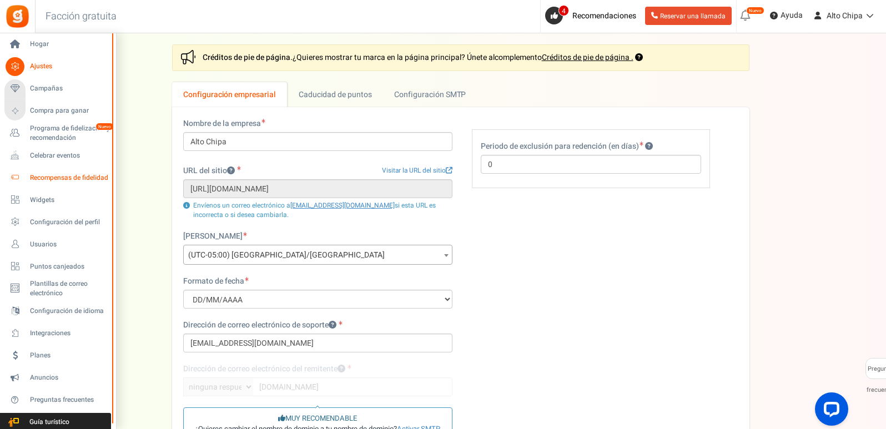
click at [63, 181] on font "Recompensas de fidelidad" at bounding box center [69, 178] width 78 height 10
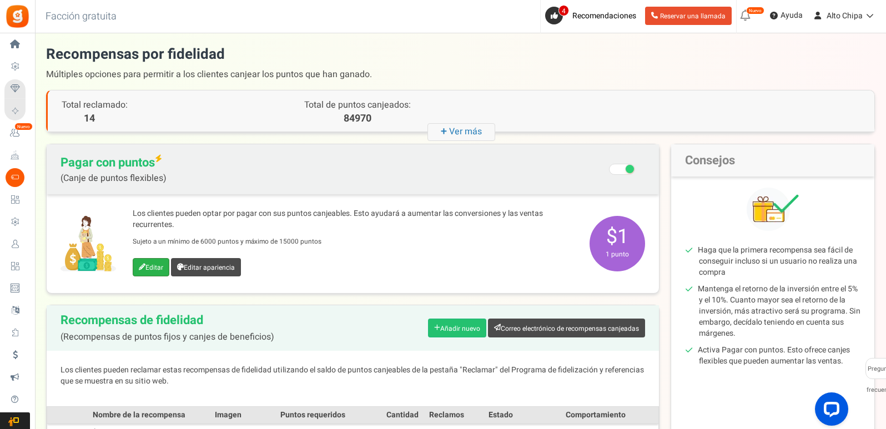
click at [158, 266] on font "Editar" at bounding box center [154, 267] width 18 height 10
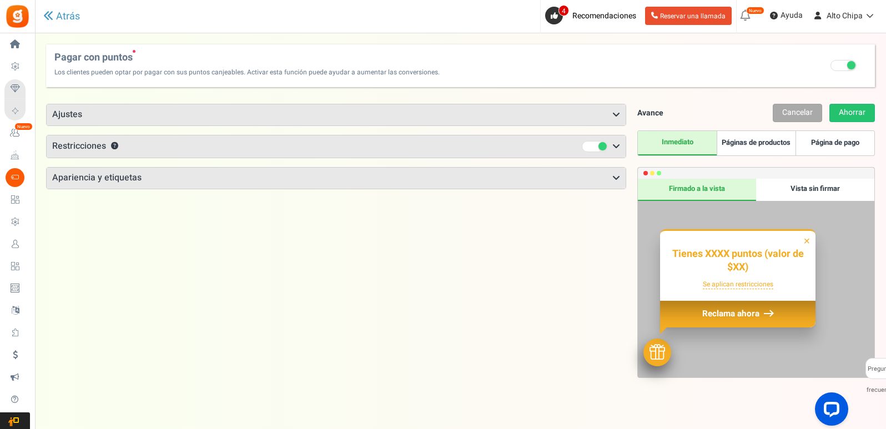
click at [396, 121] on h3 "Ajustes" at bounding box center [336, 114] width 579 height 21
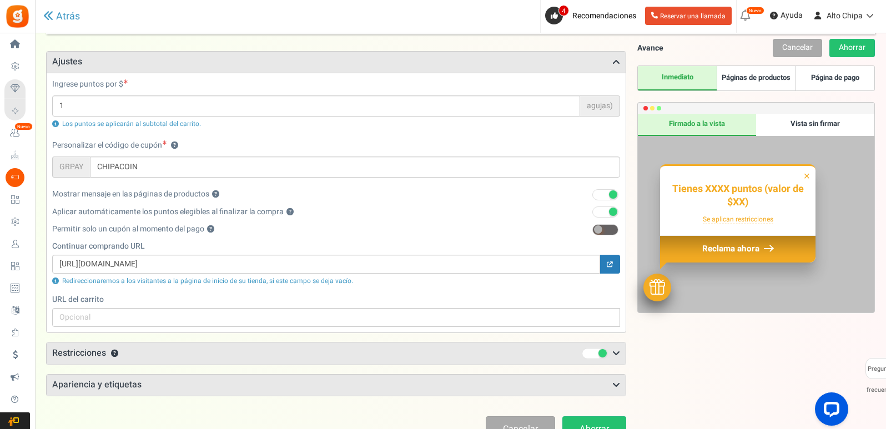
scroll to position [133, 0]
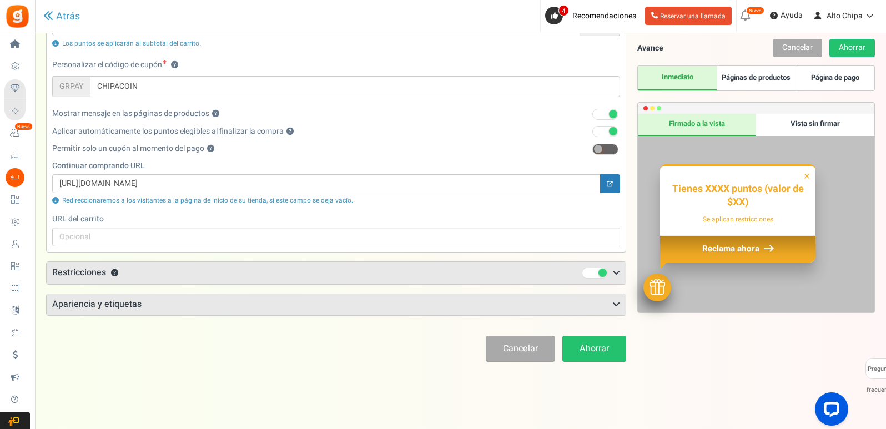
click at [363, 308] on h3 "Apariencia y etiquetas" at bounding box center [336, 304] width 579 height 21
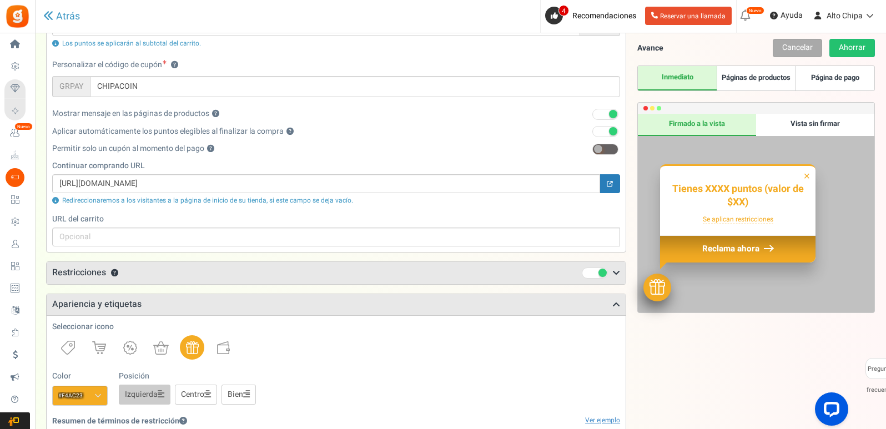
drag, startPoint x: 335, startPoint y: 351, endPoint x: 320, endPoint y: 368, distance: 22.8
click at [320, 368] on div "Seleccionar icono Color #f4ac23 Recomendamos un color más oscuro. Posición Izqu…" at bounding box center [336, 363] width 568 height 84
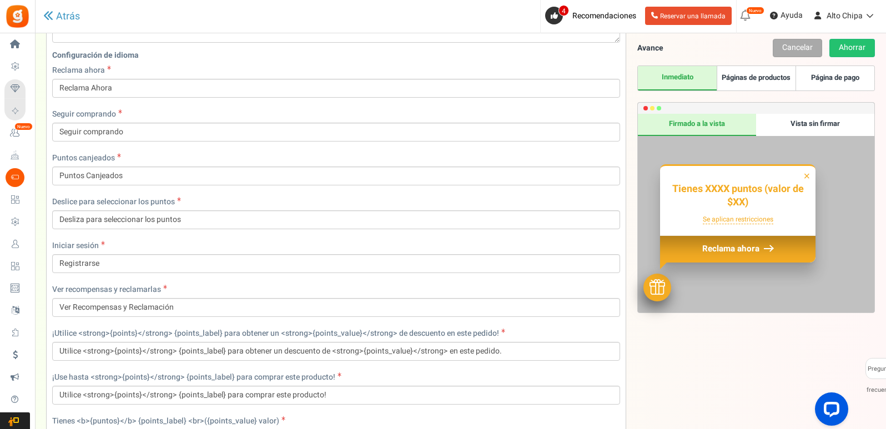
scroll to position [573, 0]
click at [101, 244] on label "Iniciar sesión" at bounding box center [78, 246] width 53 height 11
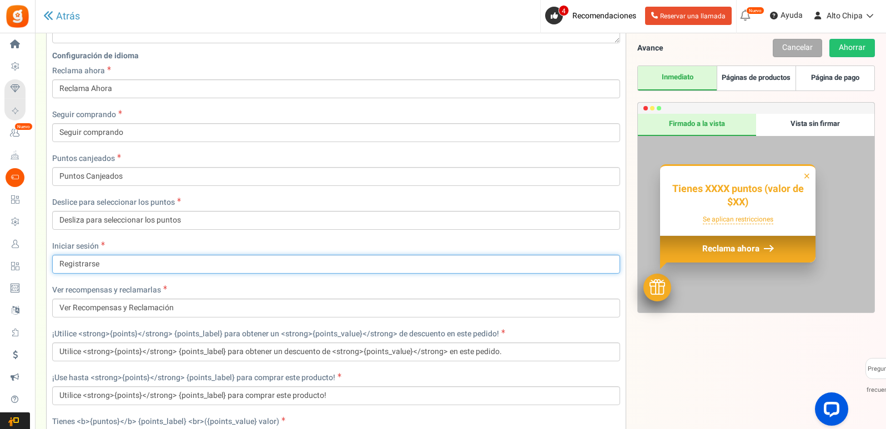
click at [100, 264] on input "Registrarse" at bounding box center [336, 264] width 568 height 19
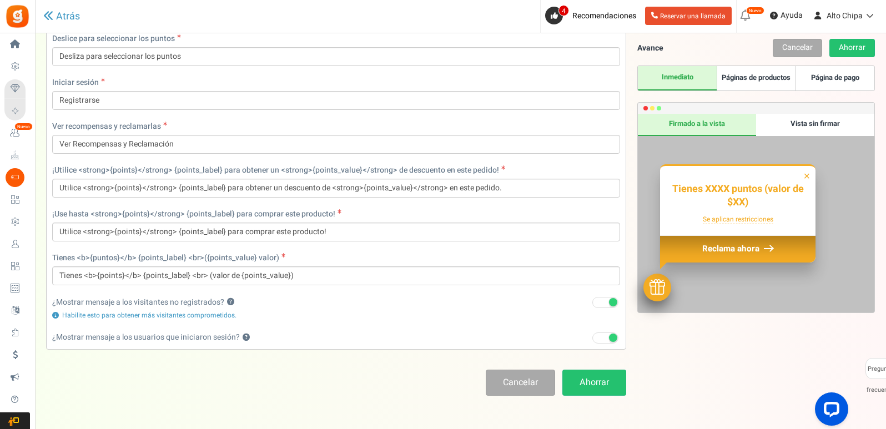
scroll to position [771, 0]
